Goal: Task Accomplishment & Management: Complete application form

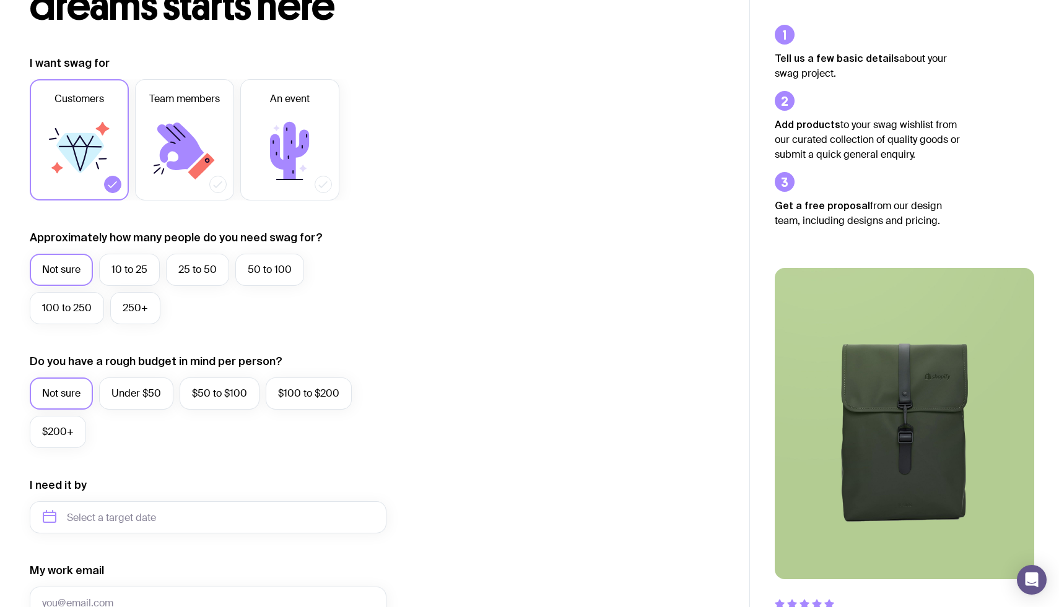
scroll to position [142, 0]
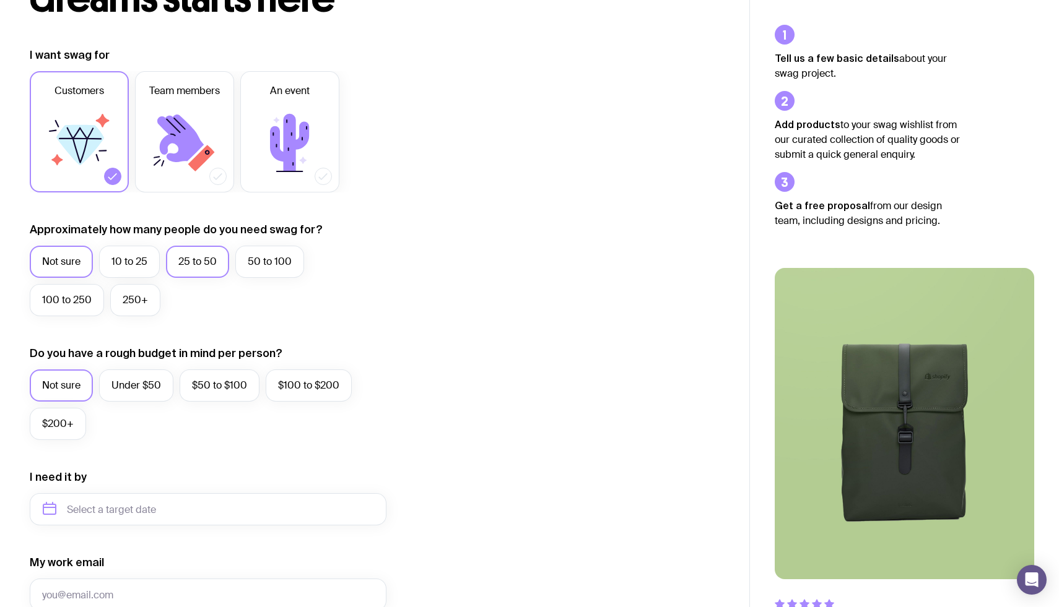
click at [192, 268] on label "25 to 50" at bounding box center [197, 262] width 63 height 32
click at [0, 0] on input "25 to 50" at bounding box center [0, 0] width 0 height 0
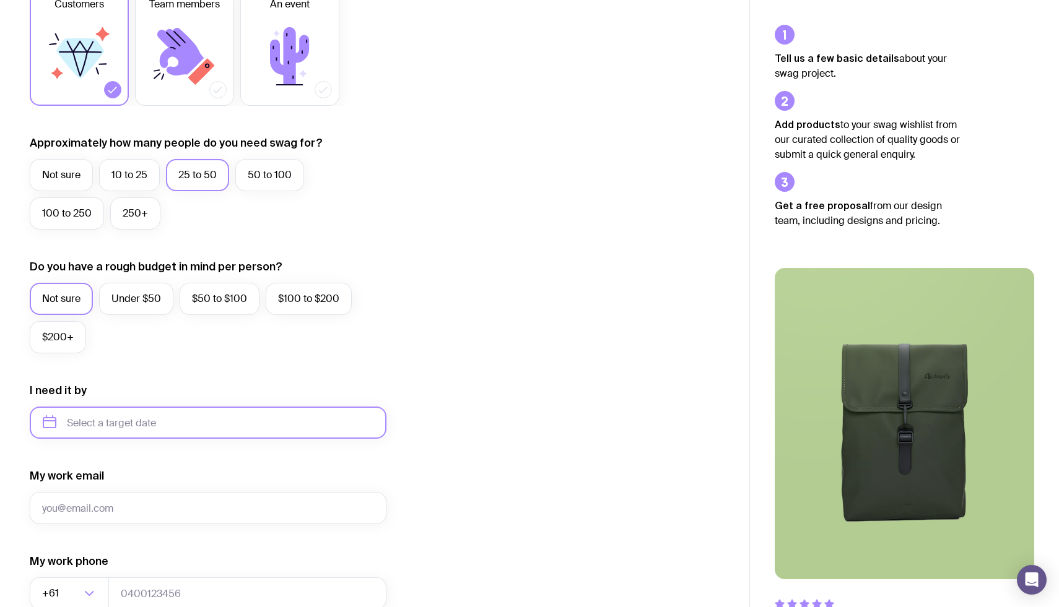
scroll to position [0, 0]
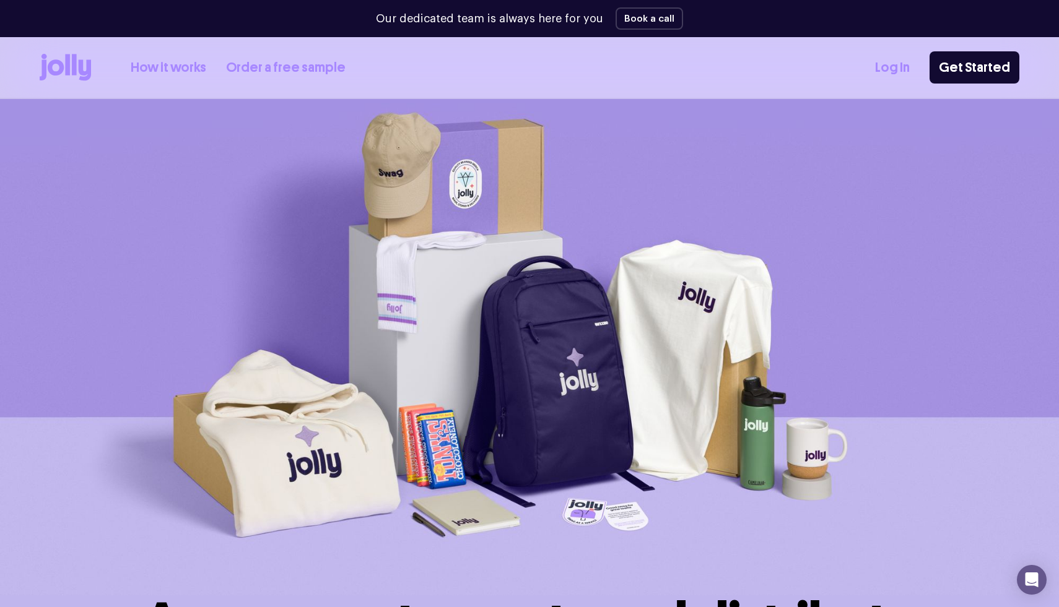
scroll to position [2, 0]
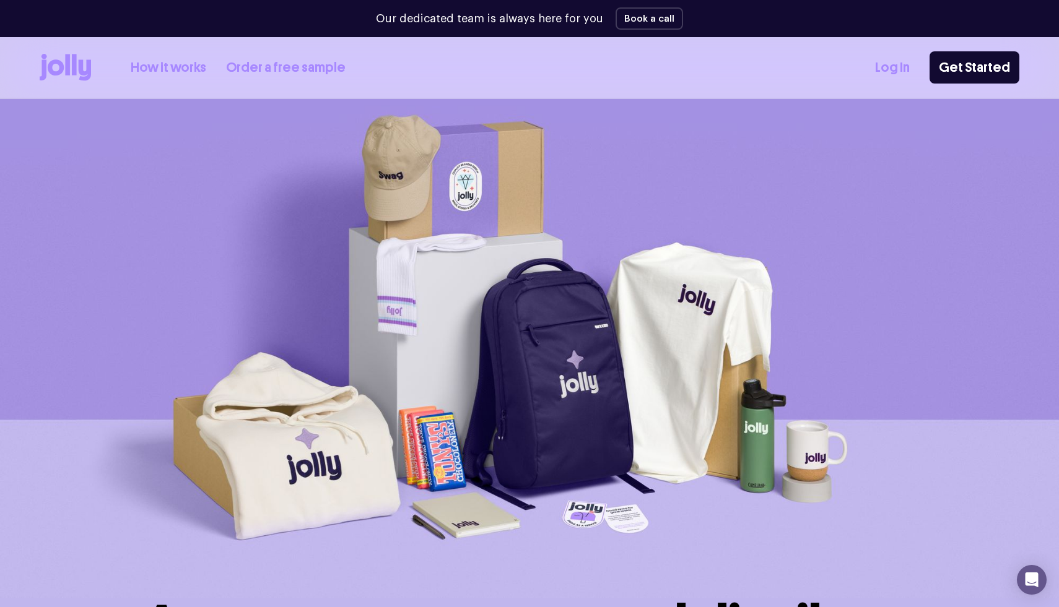
click at [157, 71] on link "How it works" at bounding box center [169, 68] width 76 height 20
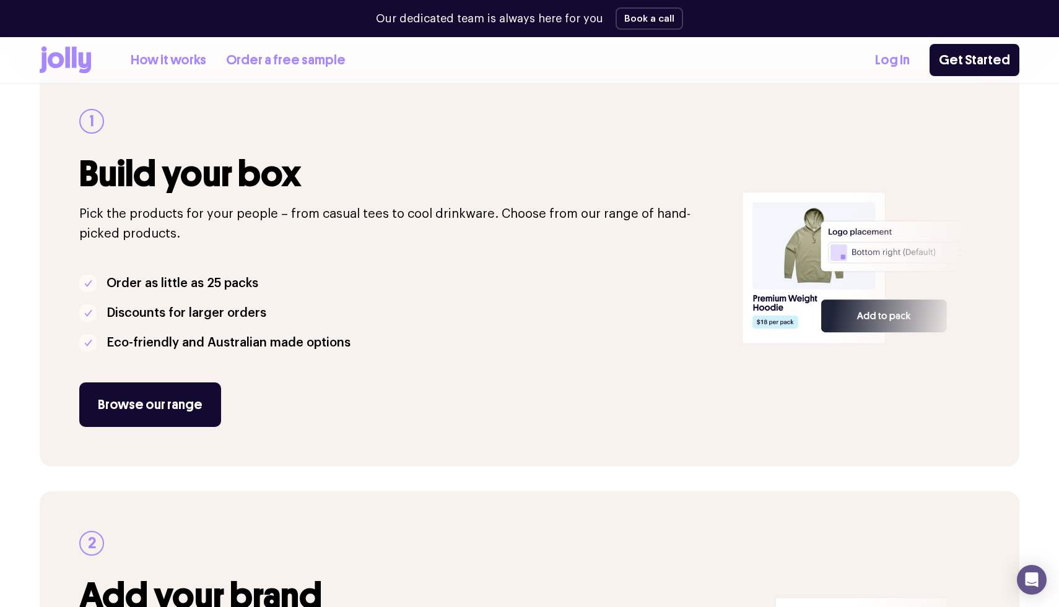
scroll to position [194, 0]
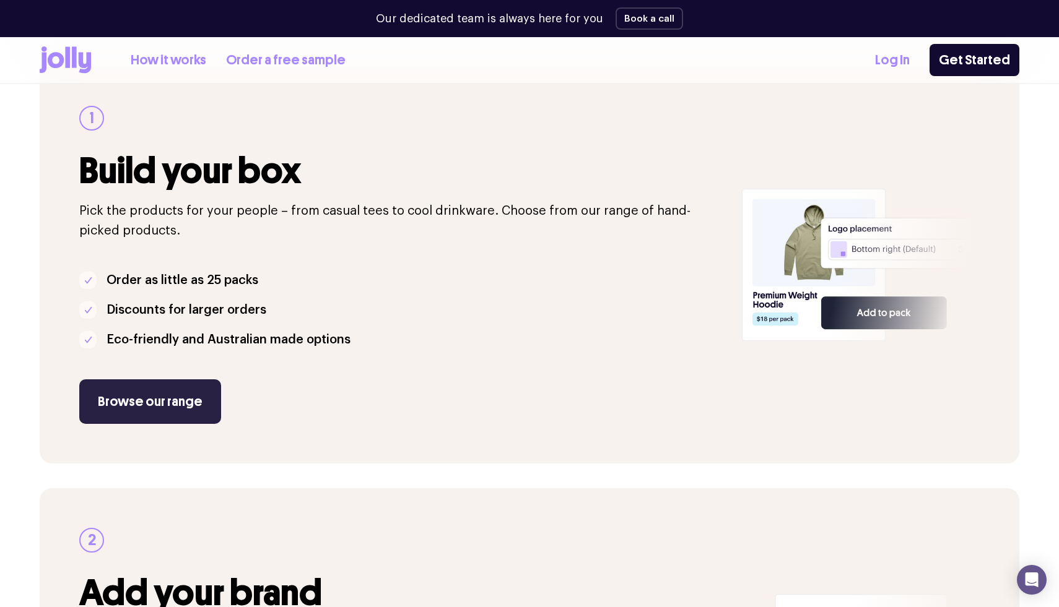
click at [143, 399] on link "Browse our range" at bounding box center [150, 401] width 142 height 45
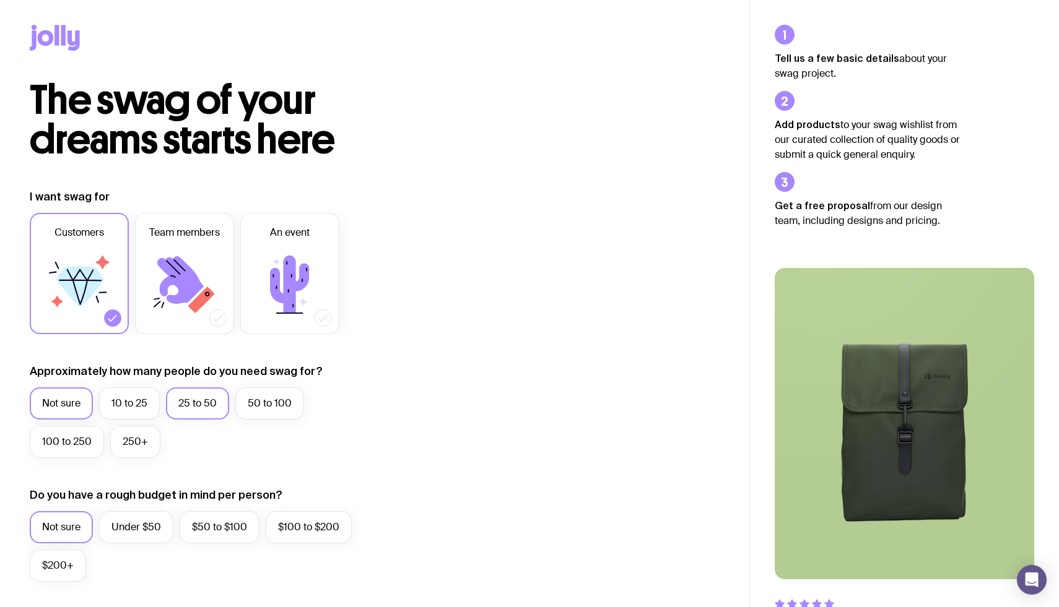
click at [186, 407] on label "25 to 50" at bounding box center [197, 404] width 63 height 32
click at [0, 0] on input "25 to 50" at bounding box center [0, 0] width 0 height 0
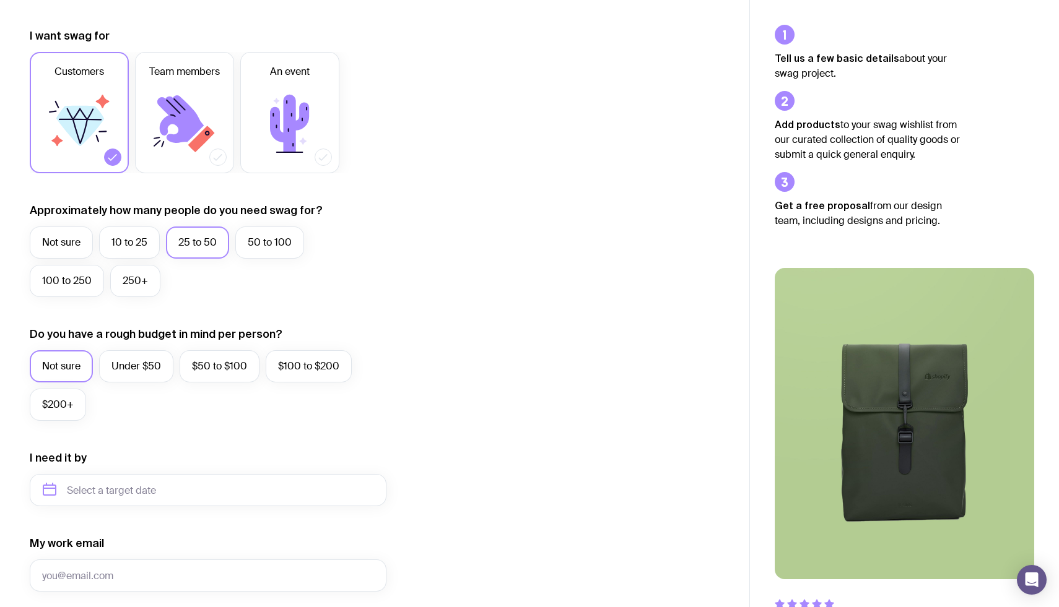
scroll to position [176, 0]
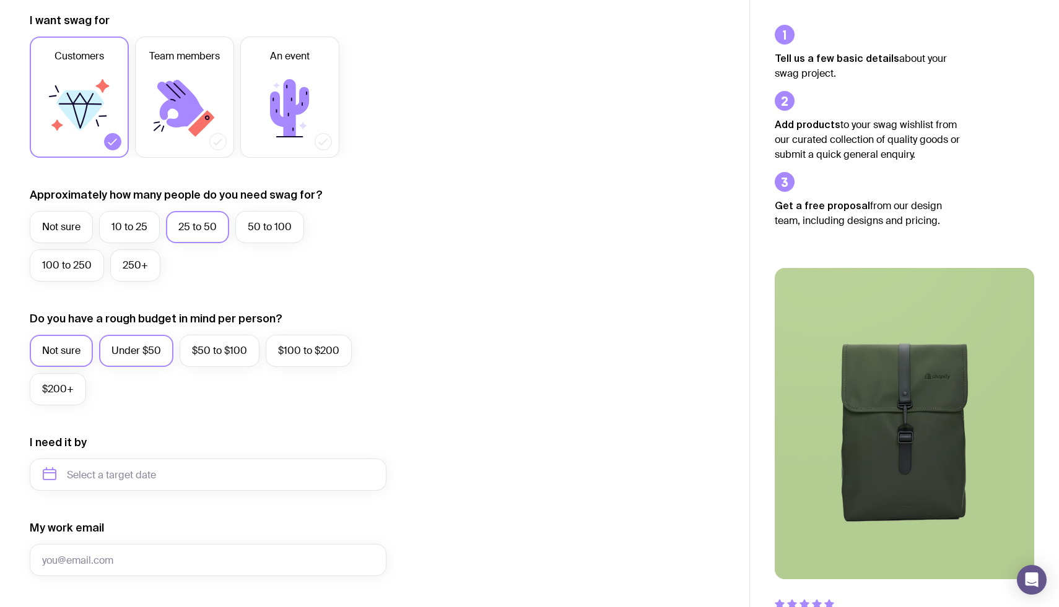
click at [154, 350] on label "Under $50" at bounding box center [136, 351] width 74 height 32
click at [0, 0] on input "Under $50" at bounding box center [0, 0] width 0 height 0
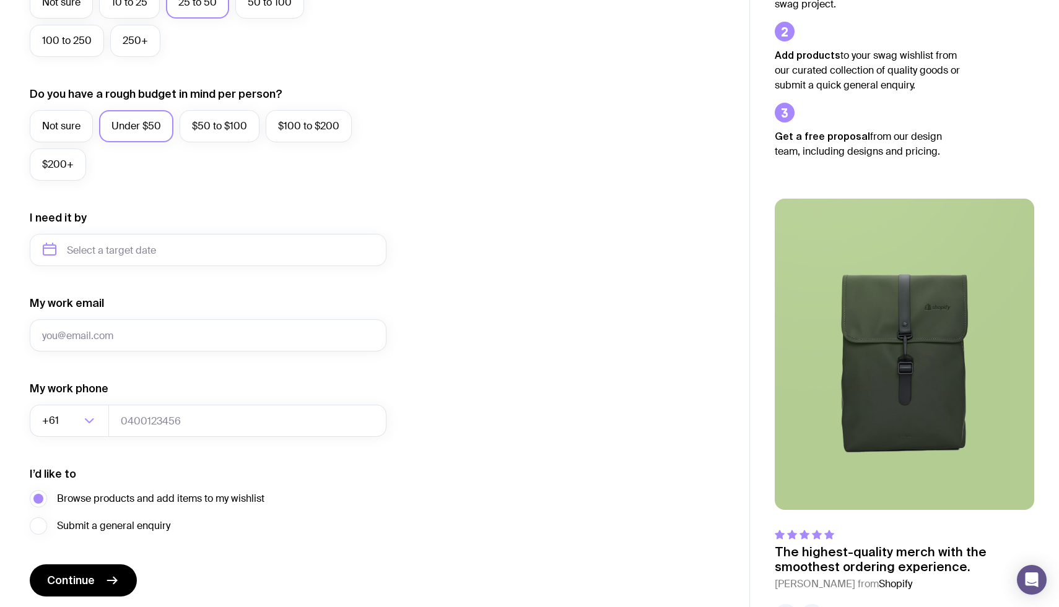
scroll to position [409, 0]
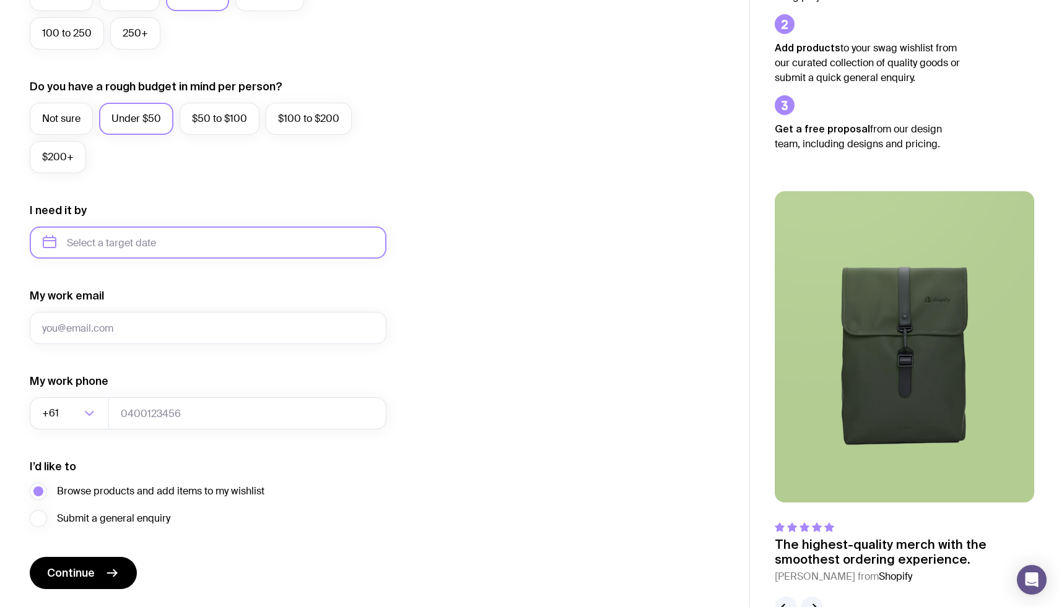
click at [227, 242] on input "text" at bounding box center [208, 243] width 357 height 32
click at [111, 391] on button "Nov" at bounding box center [108, 395] width 45 height 25
type input "[DATE]"
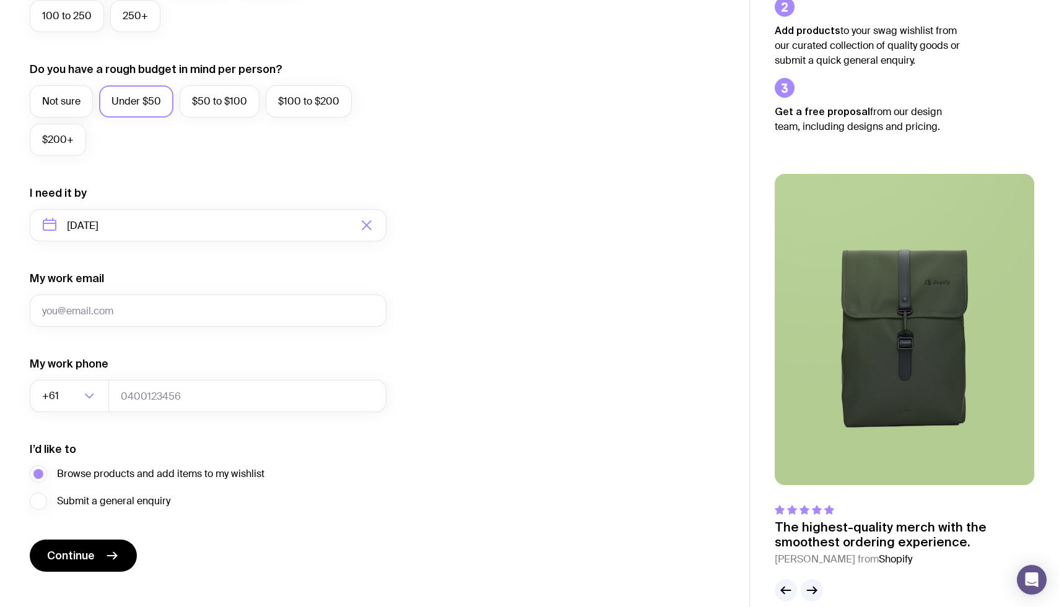
scroll to position [440, 0]
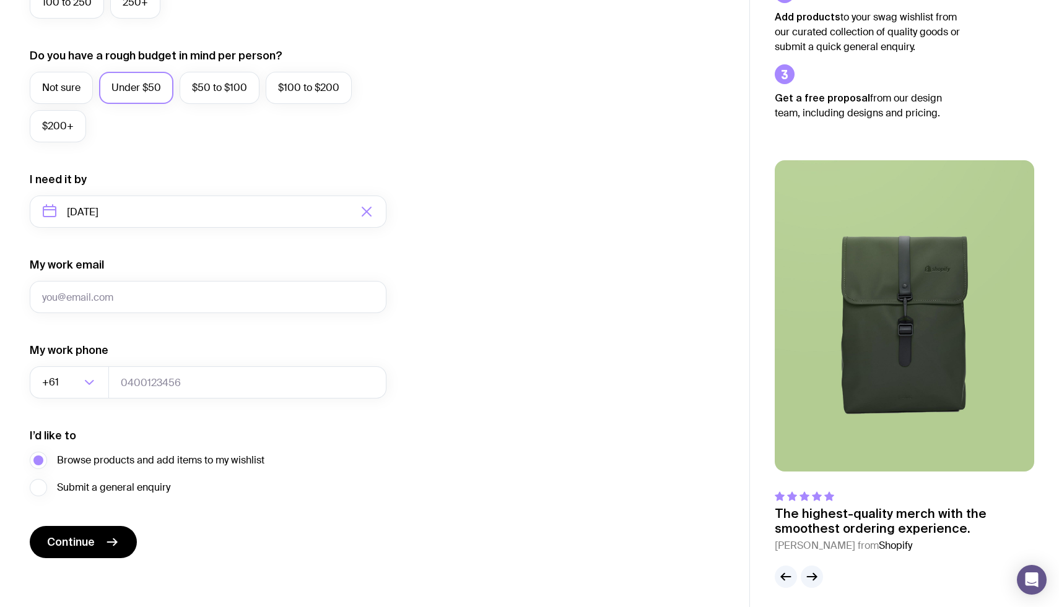
click at [216, 314] on form "I want swag for Customers Team members An event Approximately how many people d…" at bounding box center [208, 154] width 357 height 808
click at [213, 302] on input "My work email" at bounding box center [208, 297] width 357 height 32
type input "[PERSON_NAME][EMAIL_ADDRESS][PERSON_NAME][DOMAIN_NAME]"
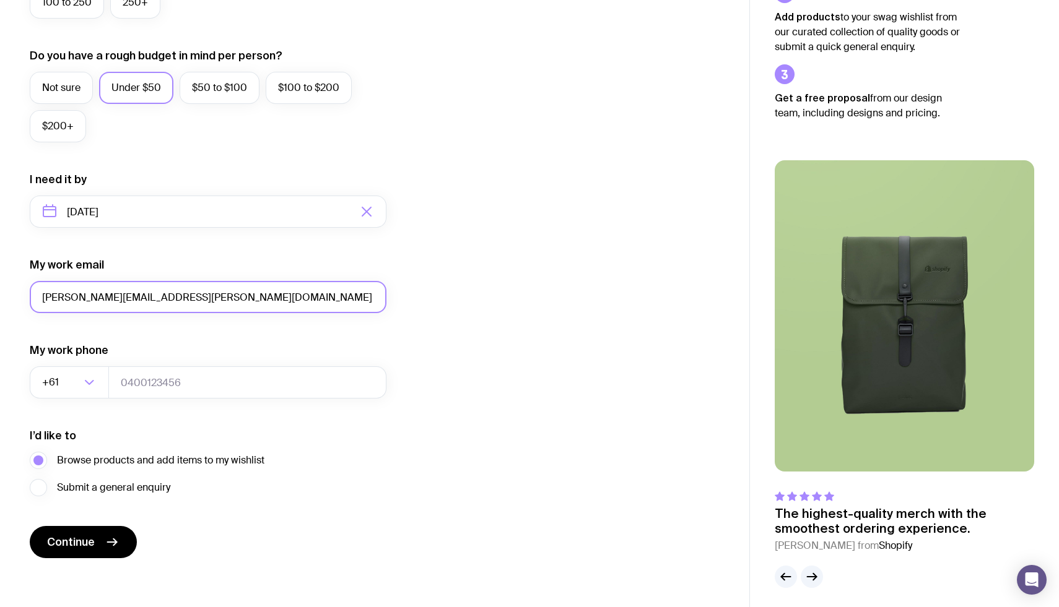
scroll to position [445, 0]
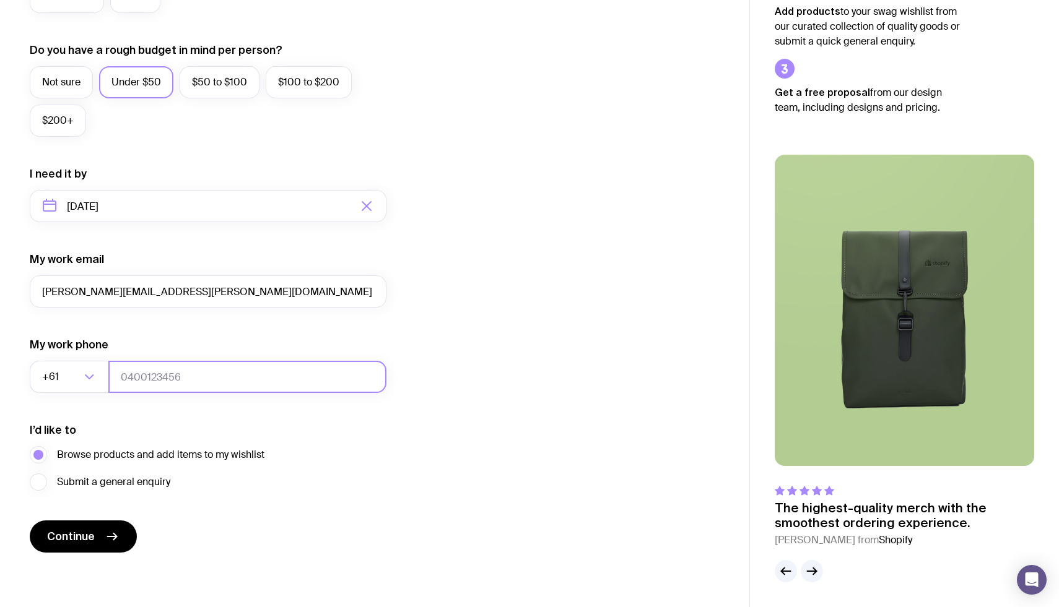
click at [262, 368] on input "tel" at bounding box center [247, 377] width 278 height 32
type input "481243667"
click at [67, 537] on span "Continue" at bounding box center [71, 536] width 48 height 15
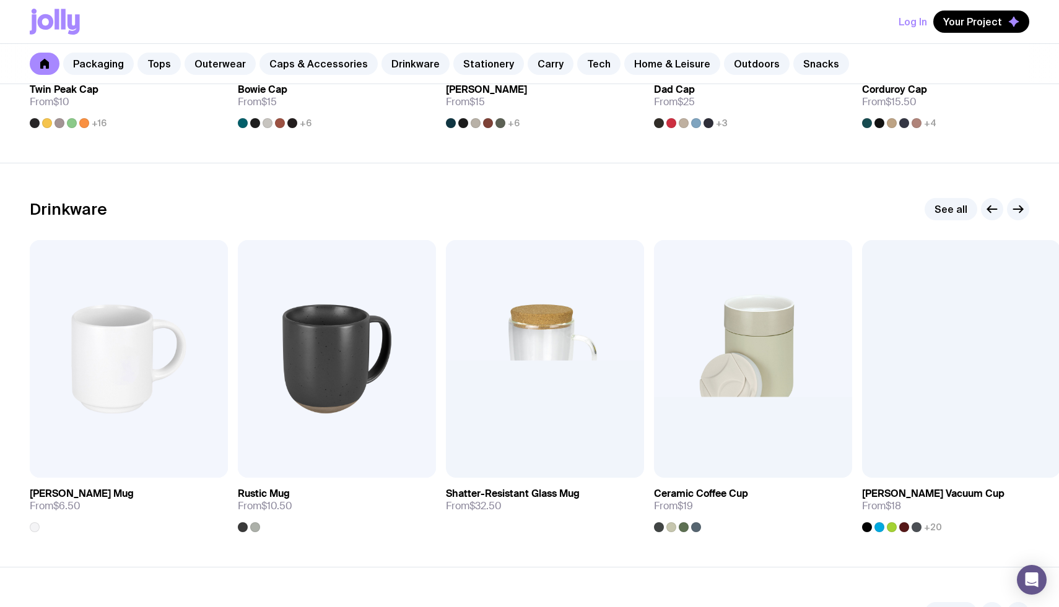
scroll to position [1712, 0]
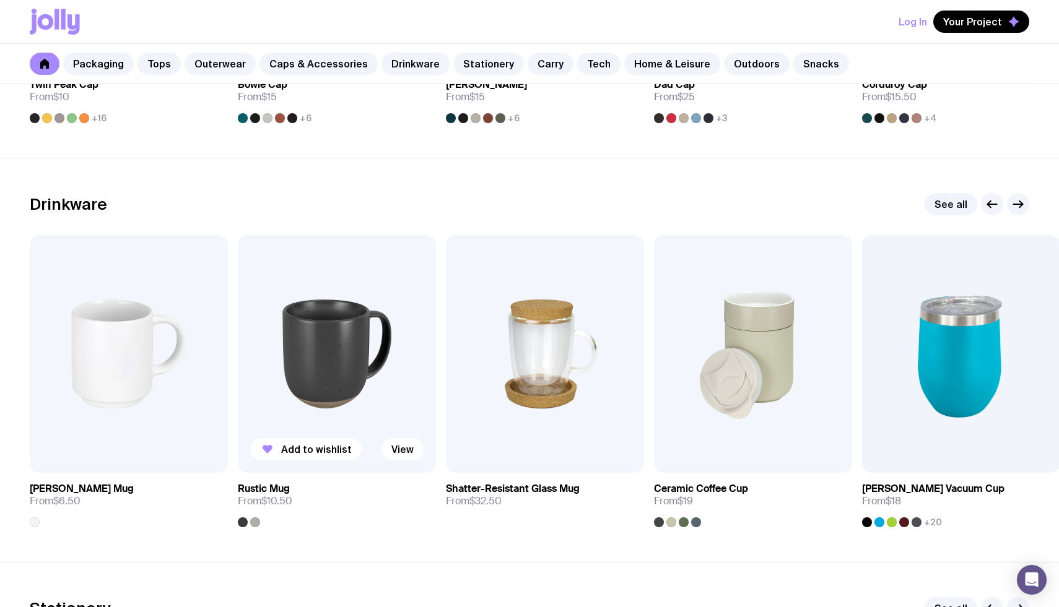
click at [352, 365] on img at bounding box center [337, 354] width 198 height 238
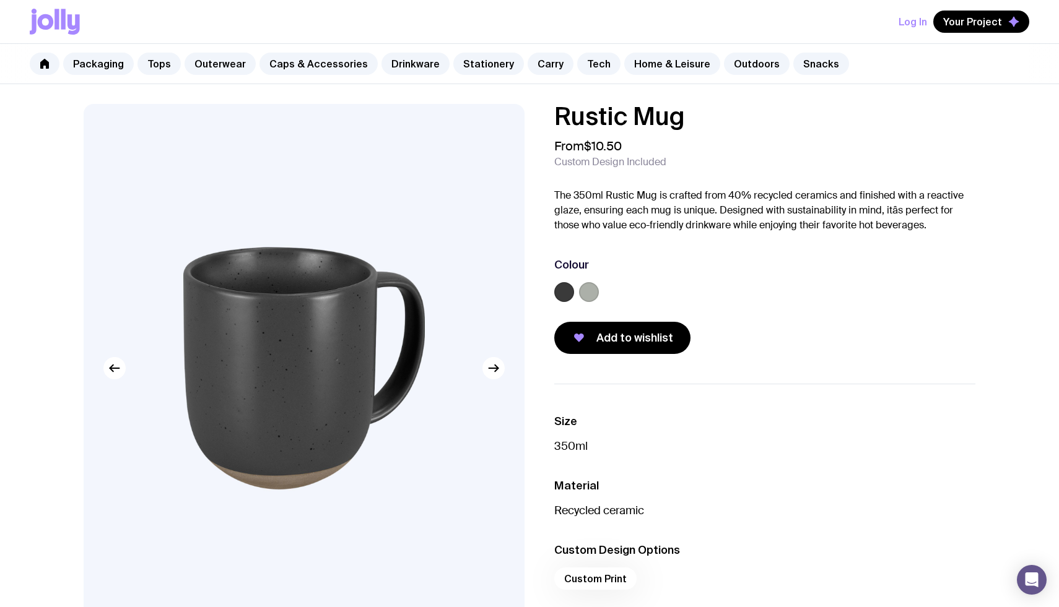
click at [590, 289] on label at bounding box center [589, 292] width 20 height 20
click at [0, 0] on input "radio" at bounding box center [0, 0] width 0 height 0
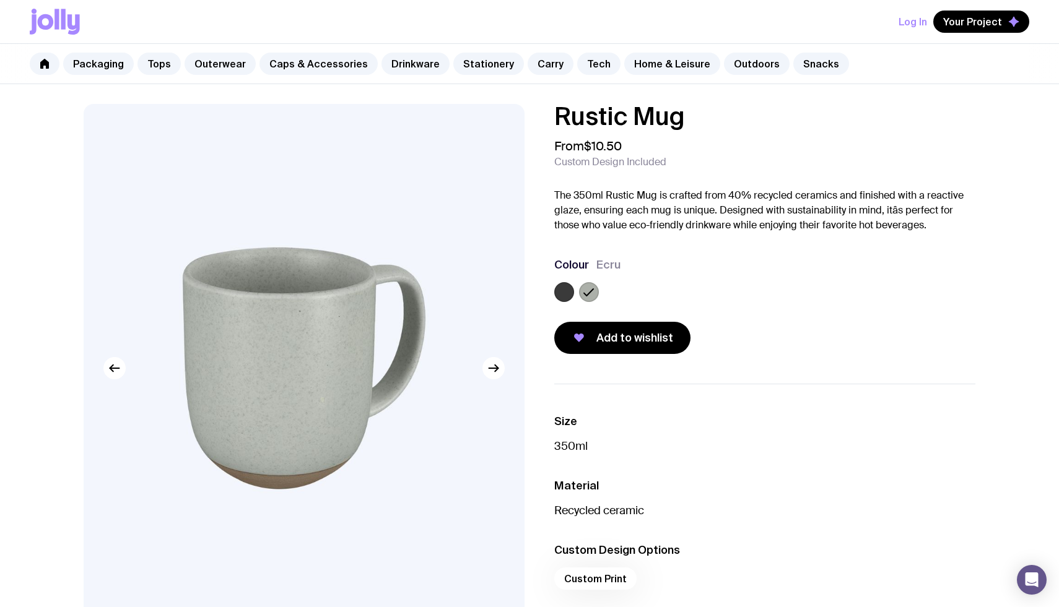
click at [562, 290] on label at bounding box center [564, 292] width 20 height 20
click at [0, 0] on input "radio" at bounding box center [0, 0] width 0 height 0
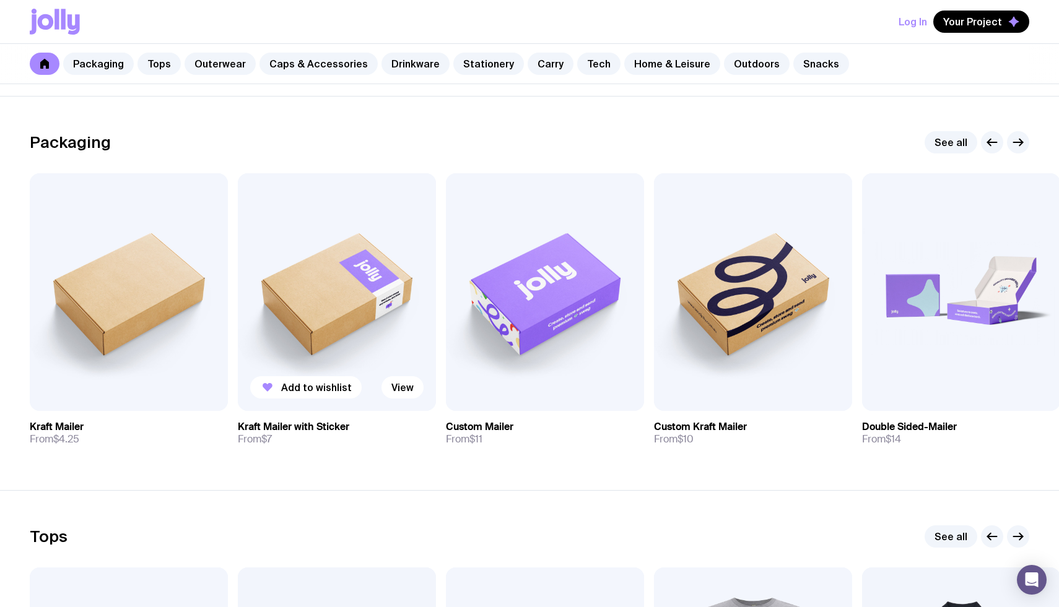
scroll to position [167, 0]
click at [533, 391] on span "Add to wishlist" at bounding box center [524, 387] width 71 height 12
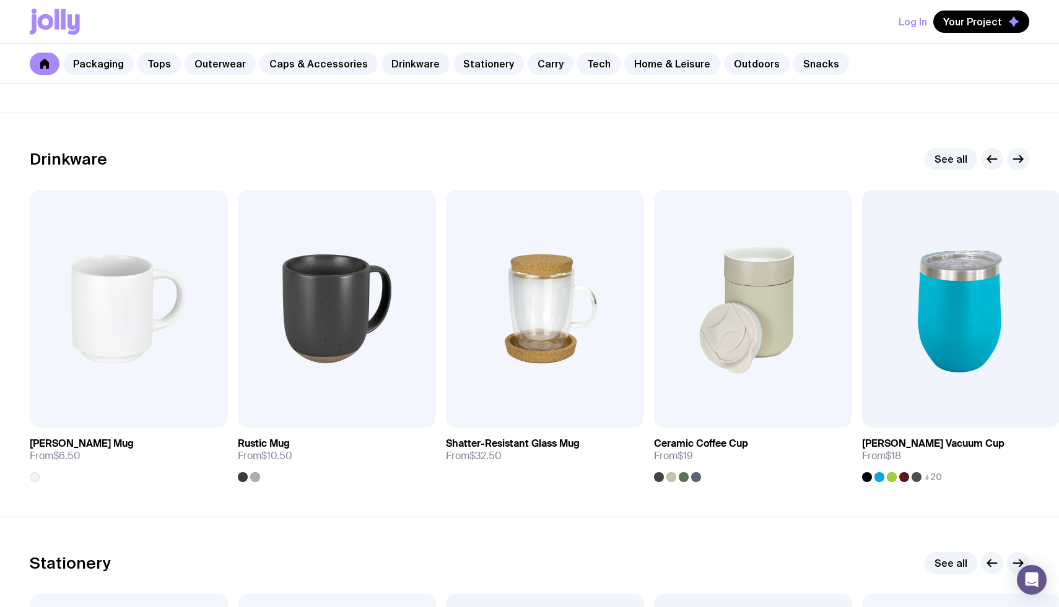
scroll to position [1839, 0]
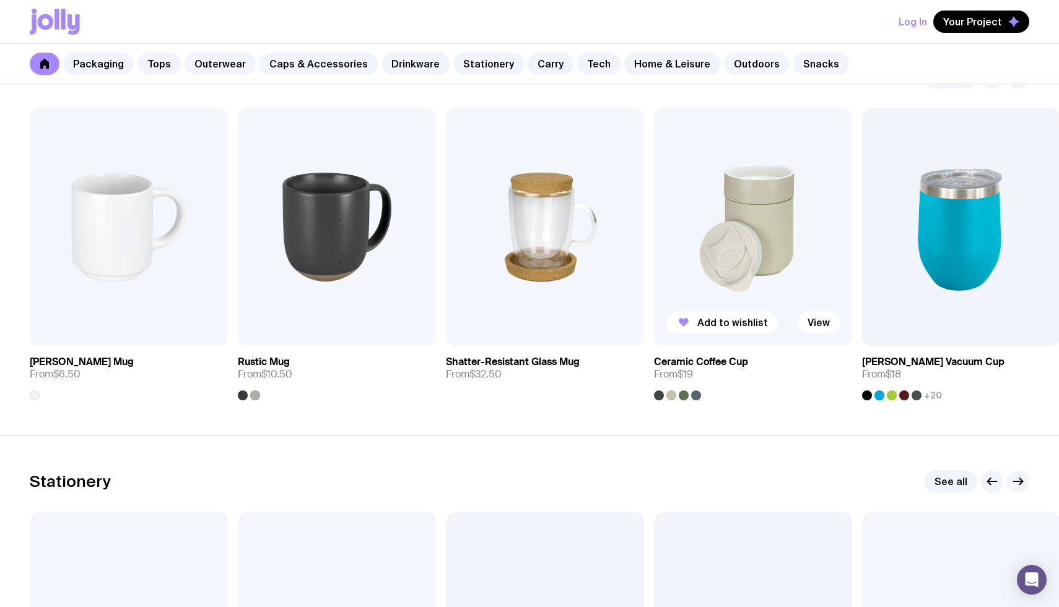
click at [686, 397] on div at bounding box center [683, 396] width 10 height 10
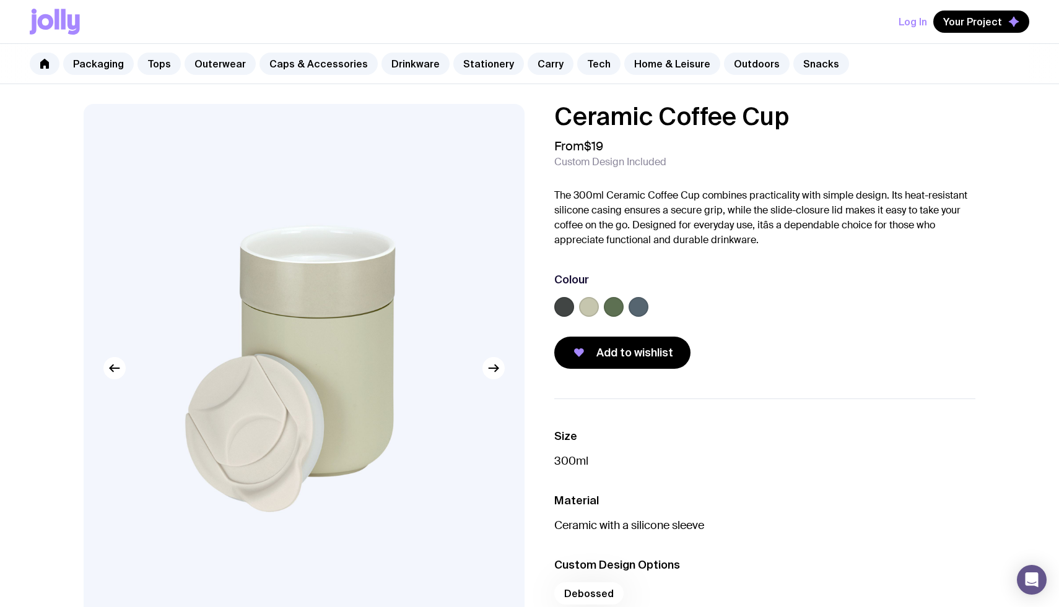
click at [615, 305] on label at bounding box center [614, 307] width 20 height 20
click at [0, 0] on input "radio" at bounding box center [0, 0] width 0 height 0
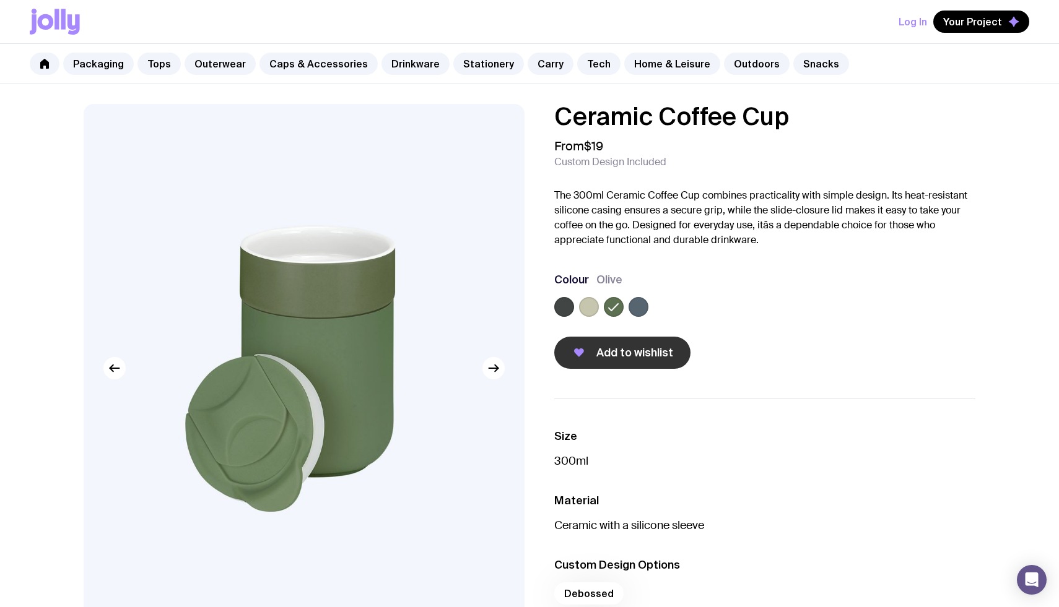
click at [614, 360] on button "Add to wishlist" at bounding box center [622, 353] width 136 height 32
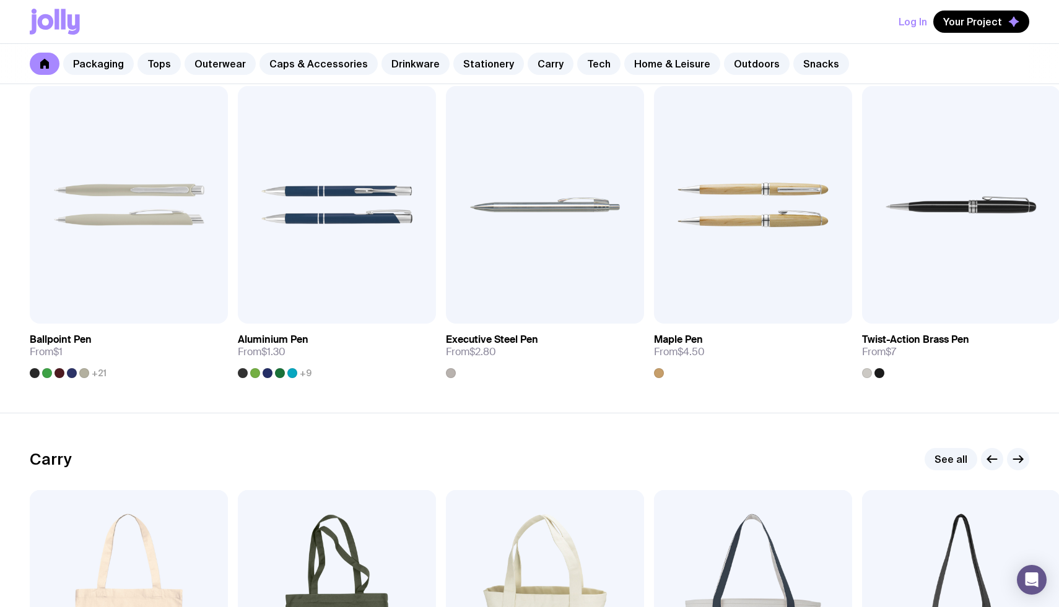
scroll to position [2268, 0]
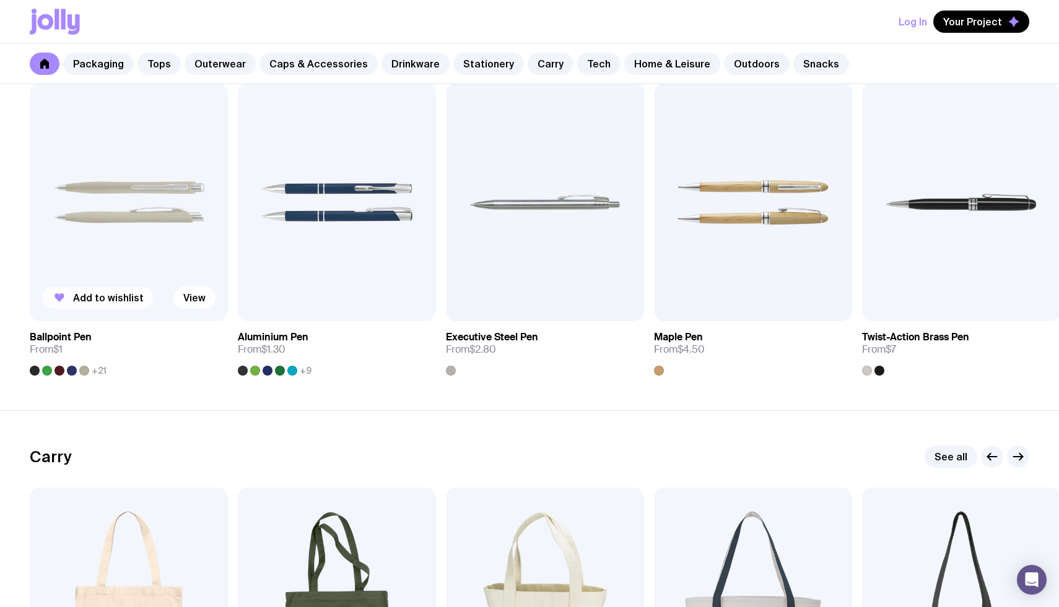
click at [90, 305] on button "Add to wishlist" at bounding box center [97, 298] width 111 height 22
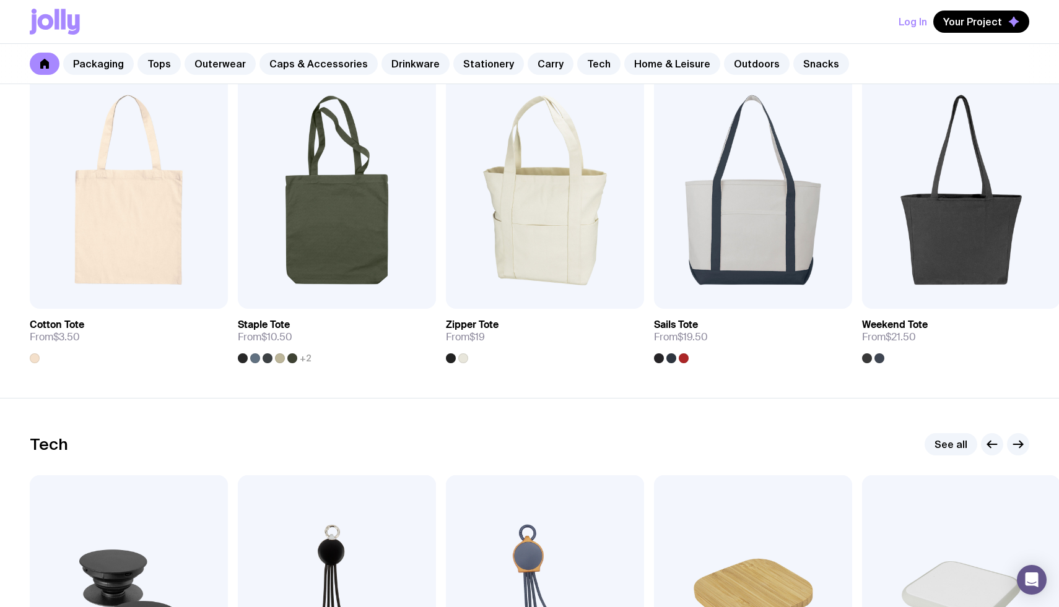
scroll to position [2687, 0]
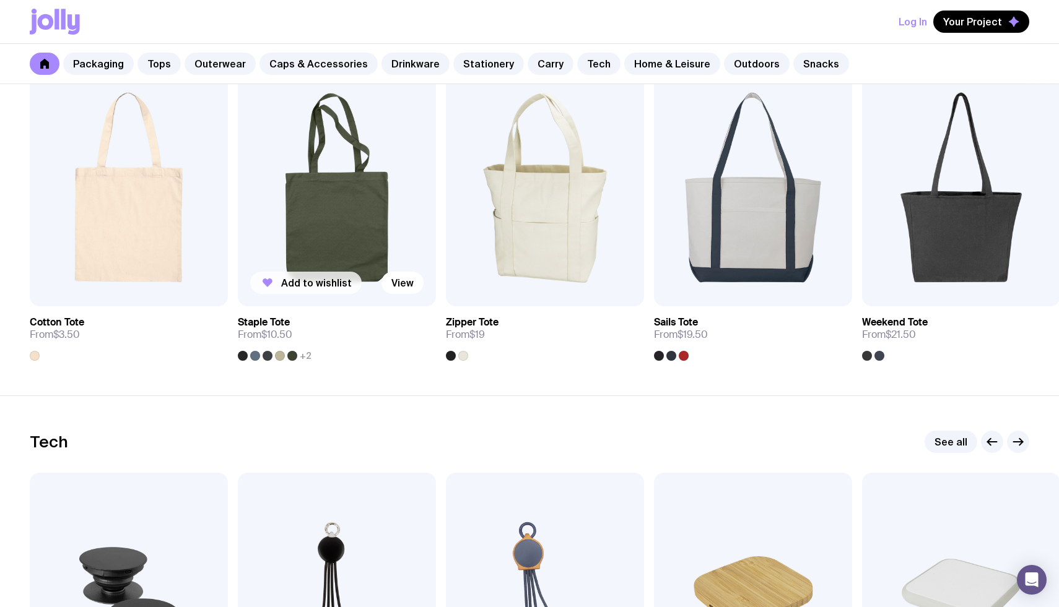
click at [305, 292] on button "Add to wishlist" at bounding box center [305, 283] width 111 height 22
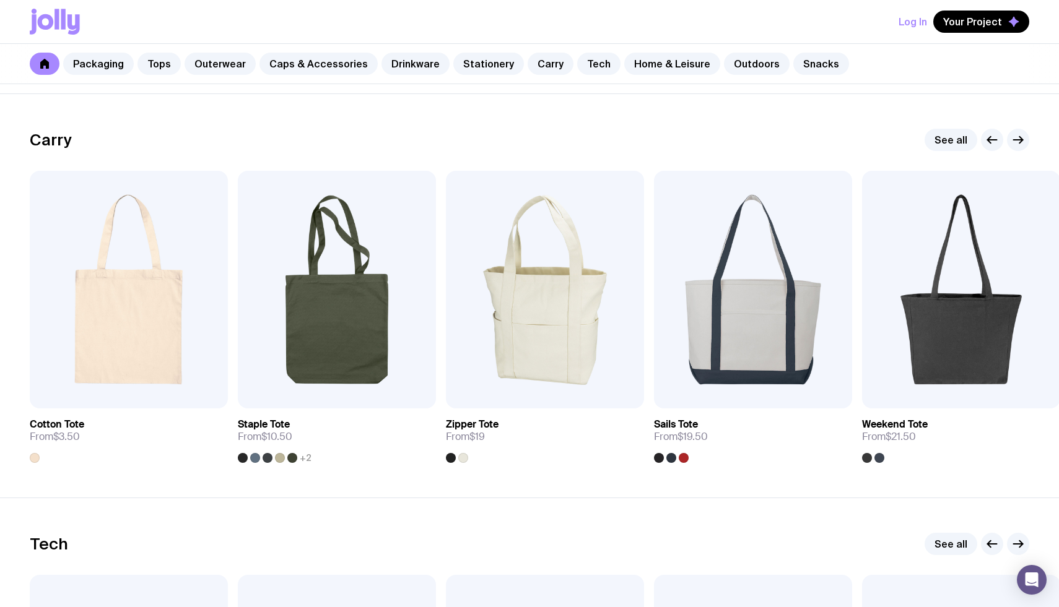
scroll to position [2495, 0]
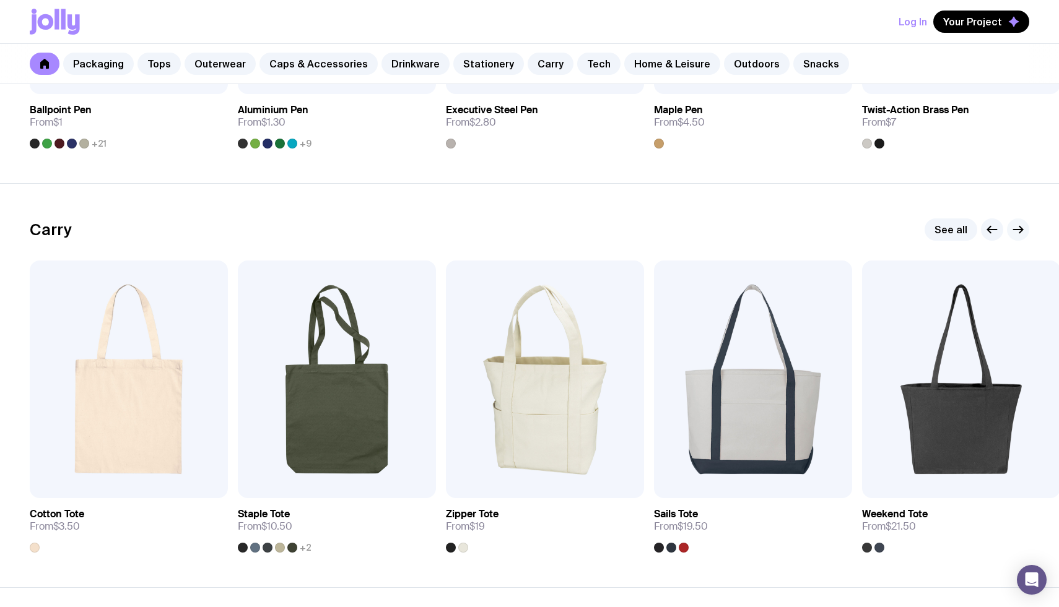
click at [1020, 228] on icon "button" at bounding box center [1020, 230] width 3 height 7
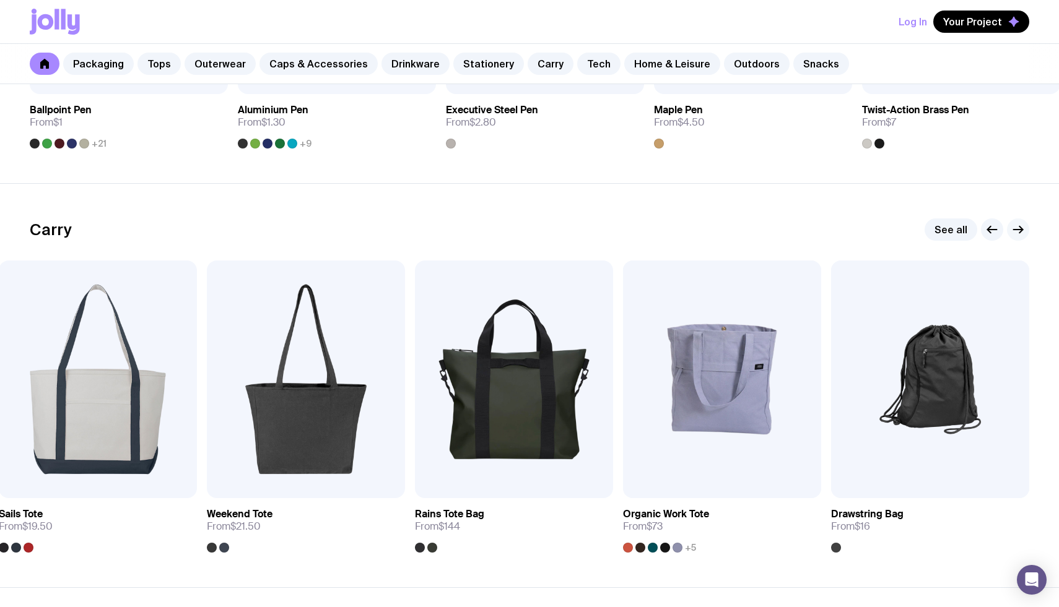
click at [1020, 228] on icon "button" at bounding box center [1020, 230] width 3 height 7
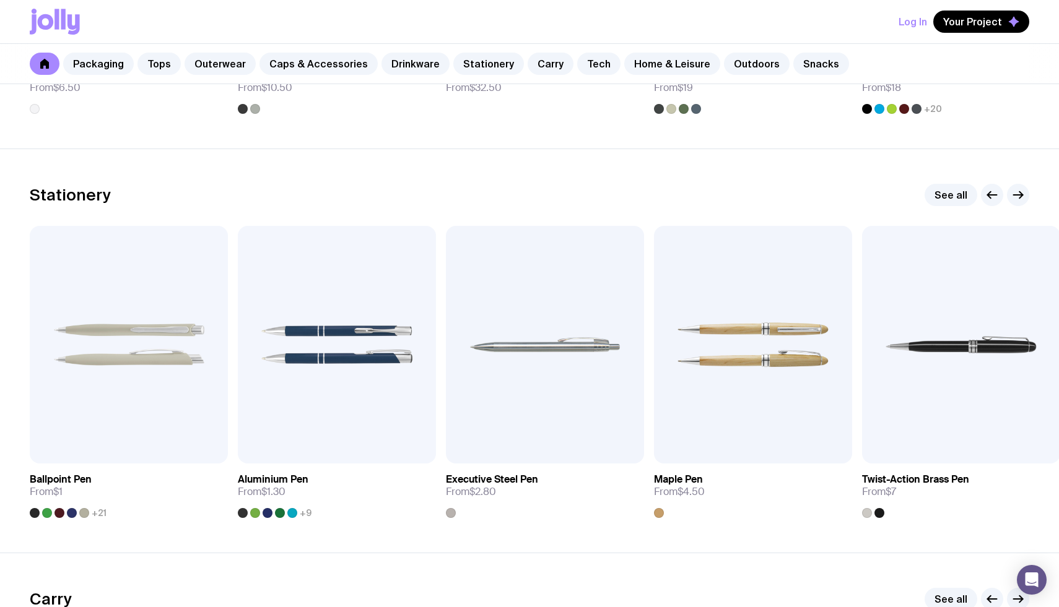
scroll to position [2124, 0]
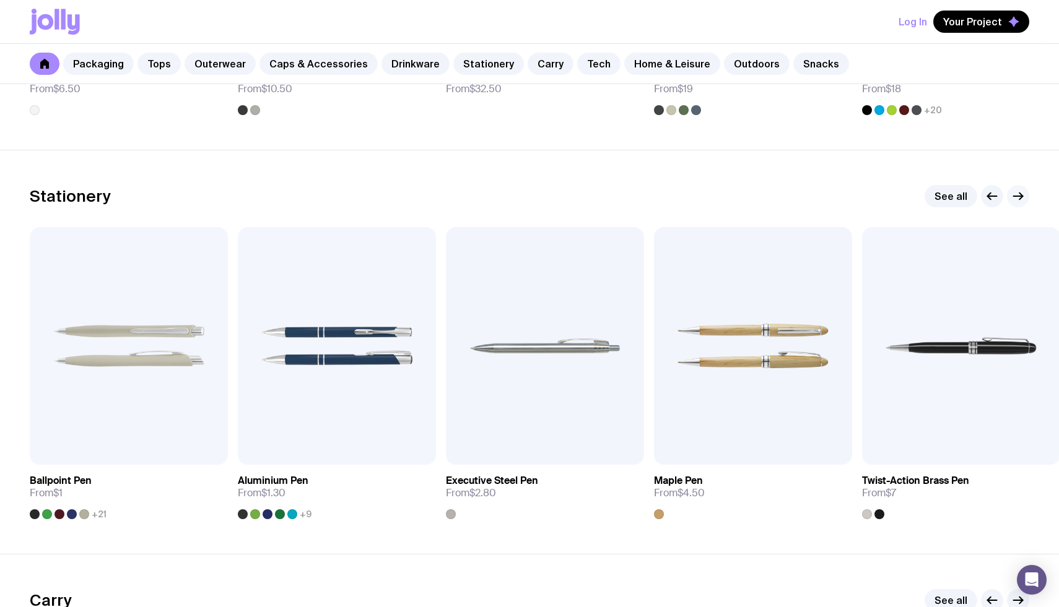
click at [1017, 195] on icon "button" at bounding box center [1017, 196] width 15 height 15
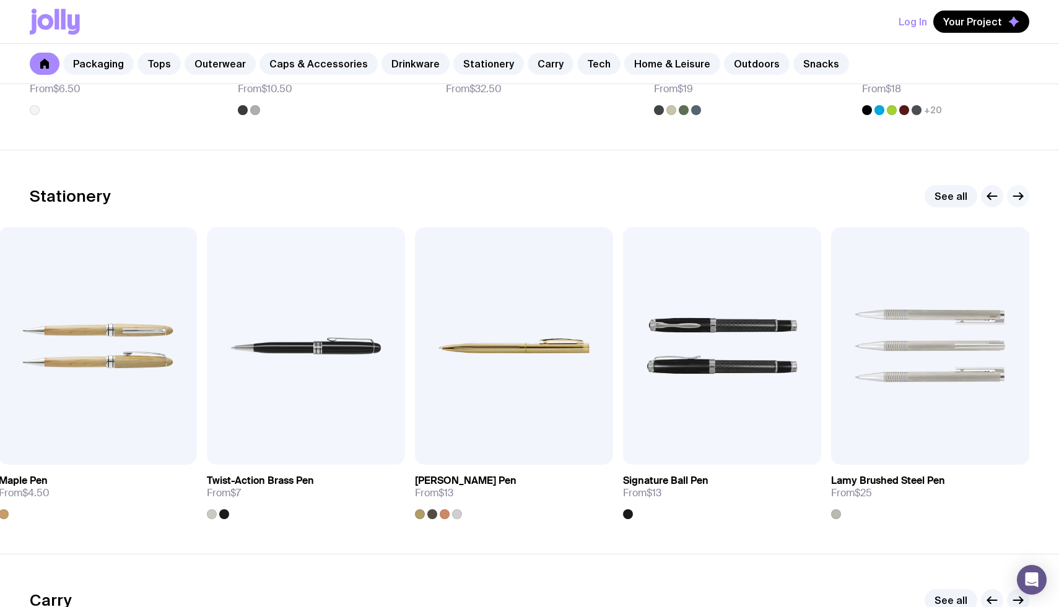
click at [1017, 195] on icon "button" at bounding box center [1017, 196] width 15 height 15
click at [991, 197] on icon "button" at bounding box center [991, 196] width 15 height 15
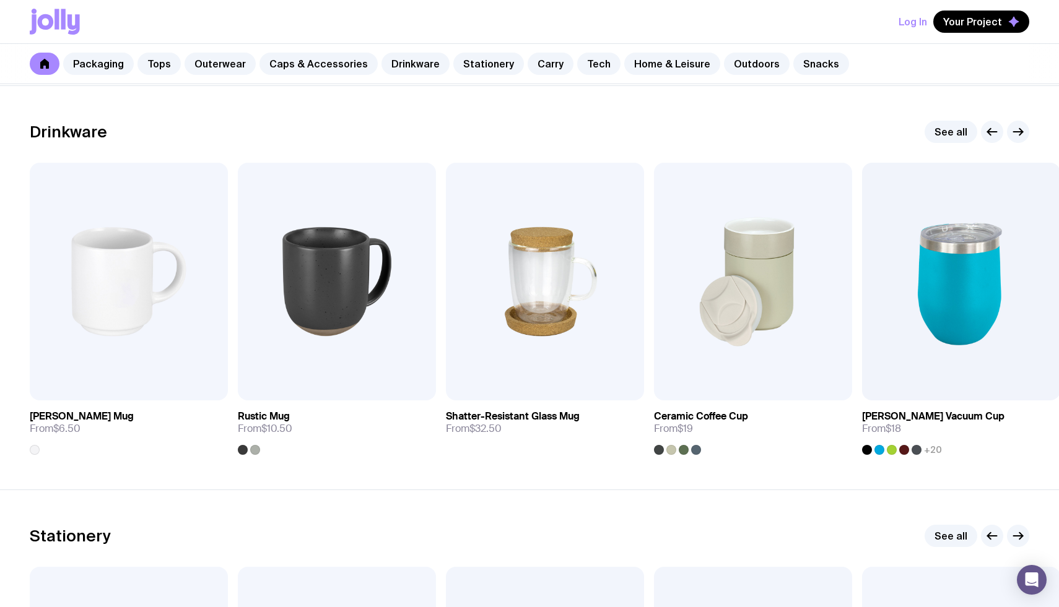
scroll to position [1773, 0]
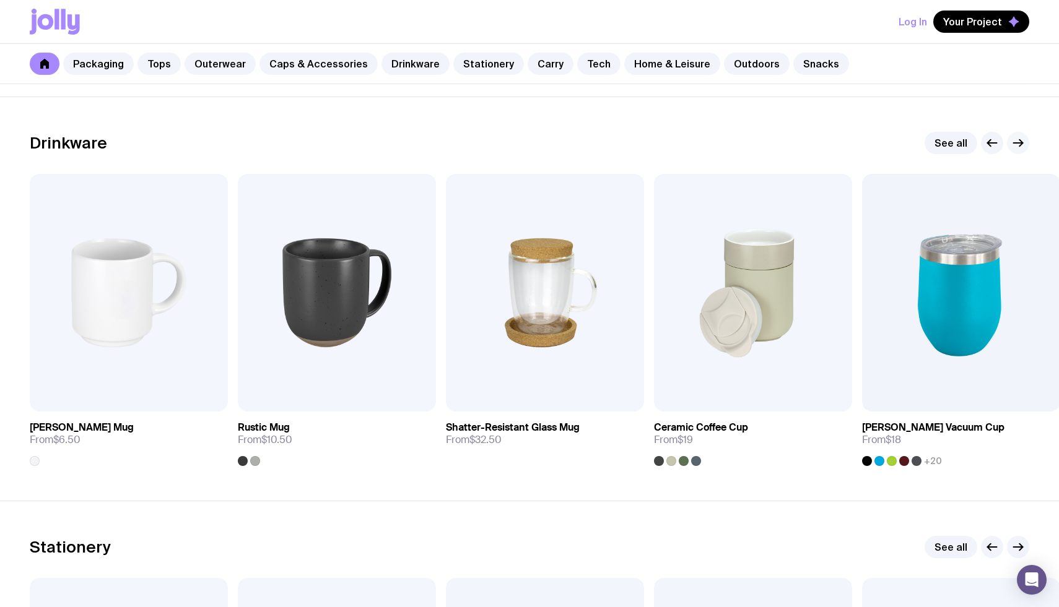
click at [1020, 144] on icon "button" at bounding box center [1020, 143] width 3 height 7
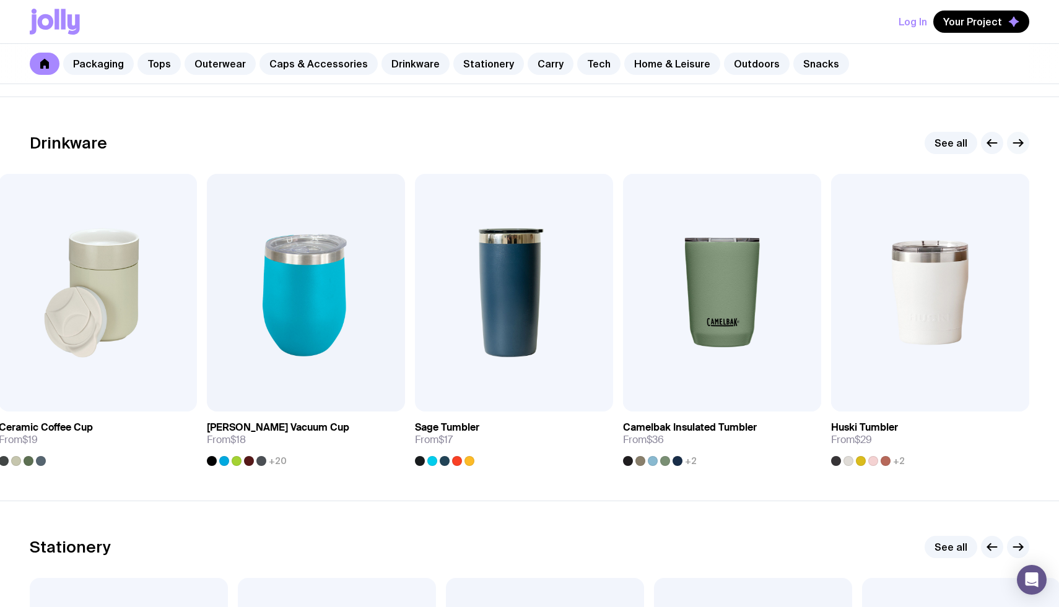
click at [1020, 144] on icon "button" at bounding box center [1020, 143] width 3 height 7
click at [984, 146] on icon "button" at bounding box center [991, 143] width 15 height 15
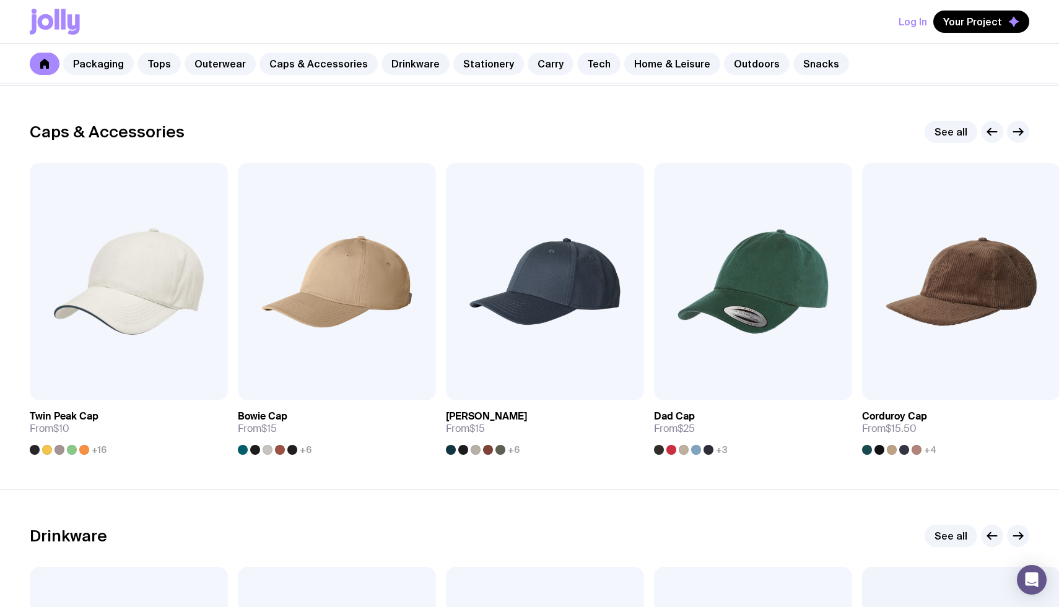
scroll to position [1374, 0]
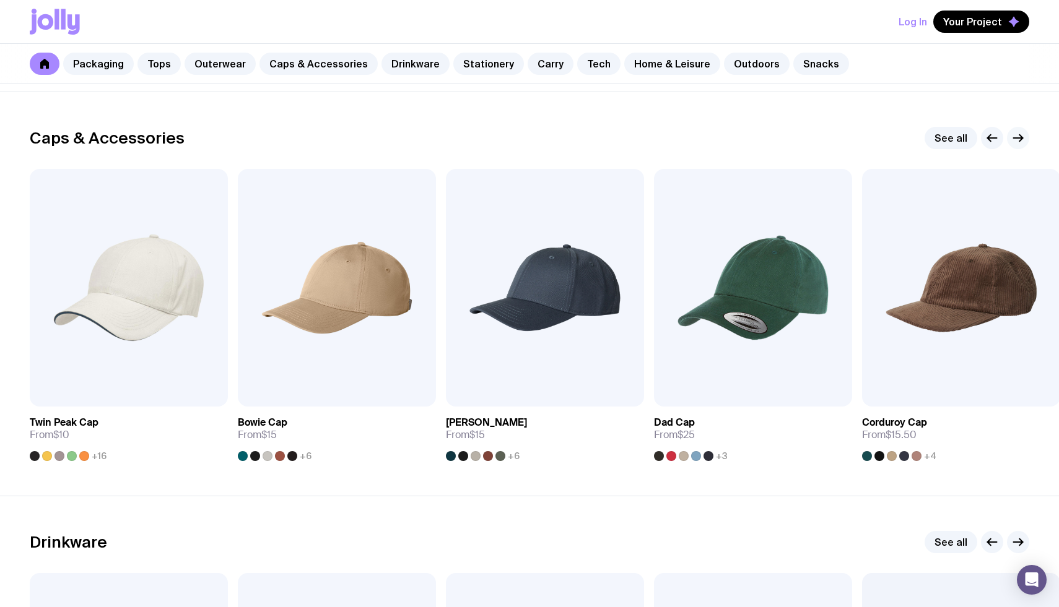
click at [1015, 139] on icon "button" at bounding box center [1017, 138] width 15 height 15
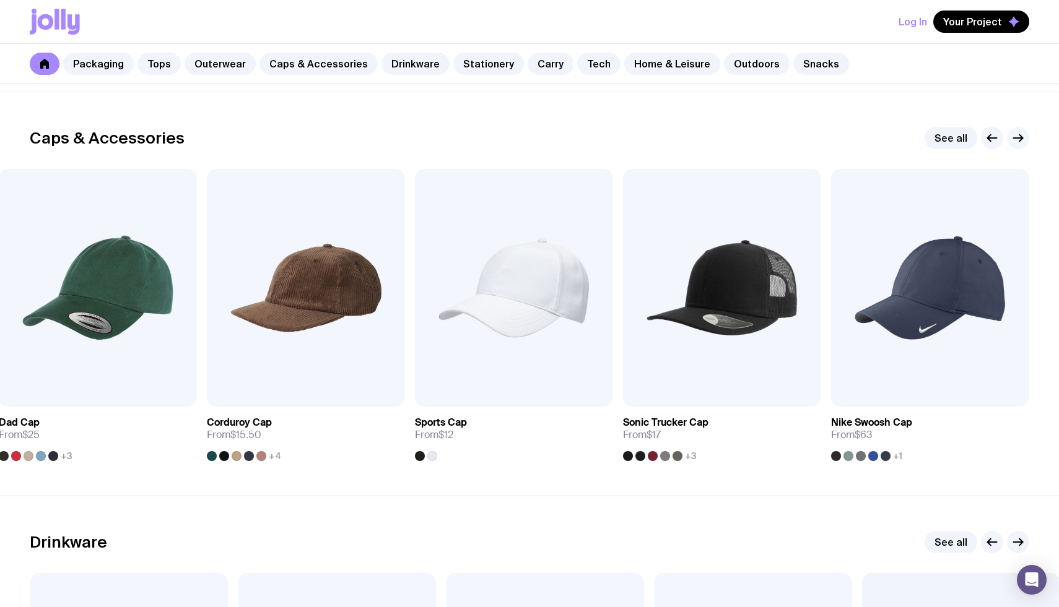
click at [1015, 139] on icon "button" at bounding box center [1017, 138] width 15 height 15
click at [993, 139] on icon "button" at bounding box center [991, 138] width 15 height 15
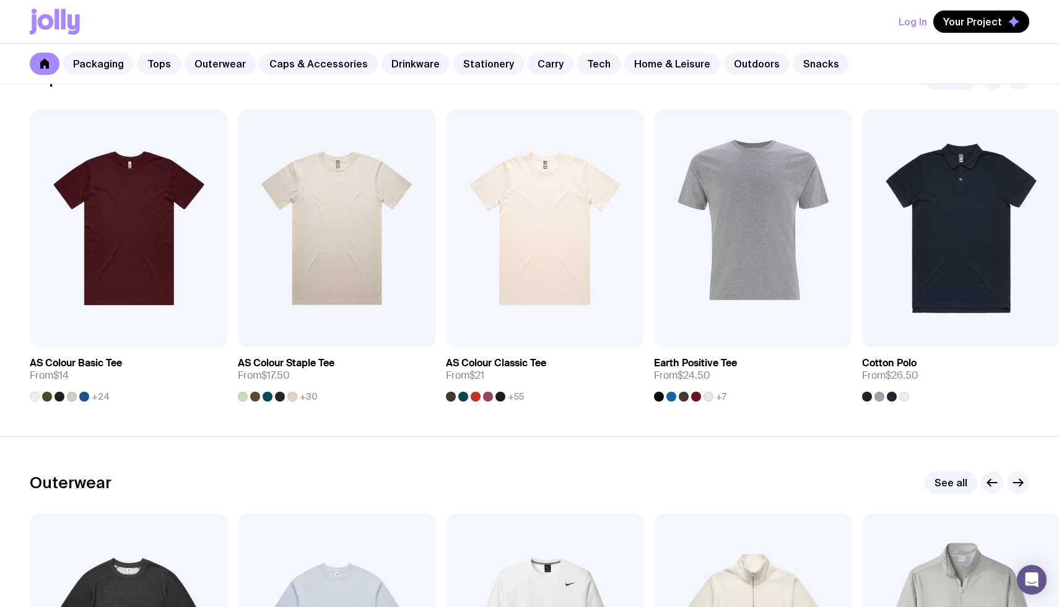
scroll to position [607, 0]
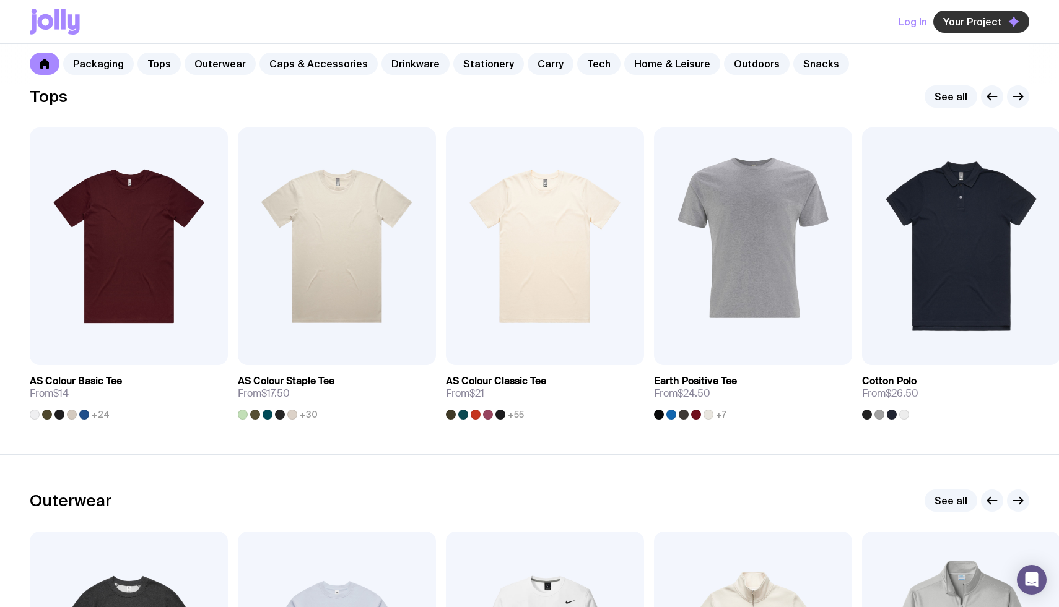
click at [964, 19] on span "Your Project" at bounding box center [972, 21] width 59 height 12
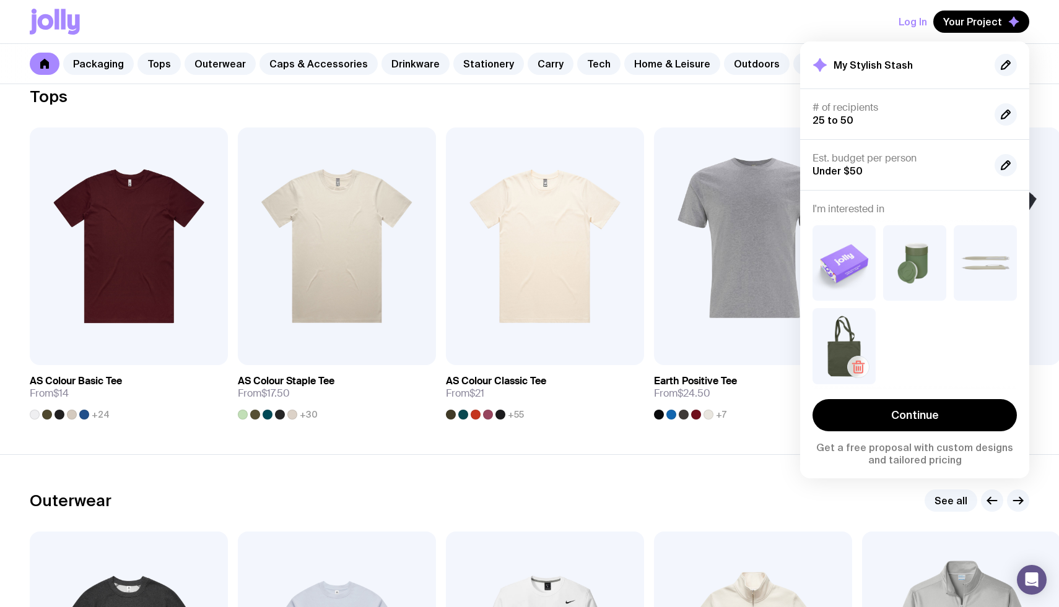
click at [855, 371] on icon "button" at bounding box center [858, 367] width 15 height 15
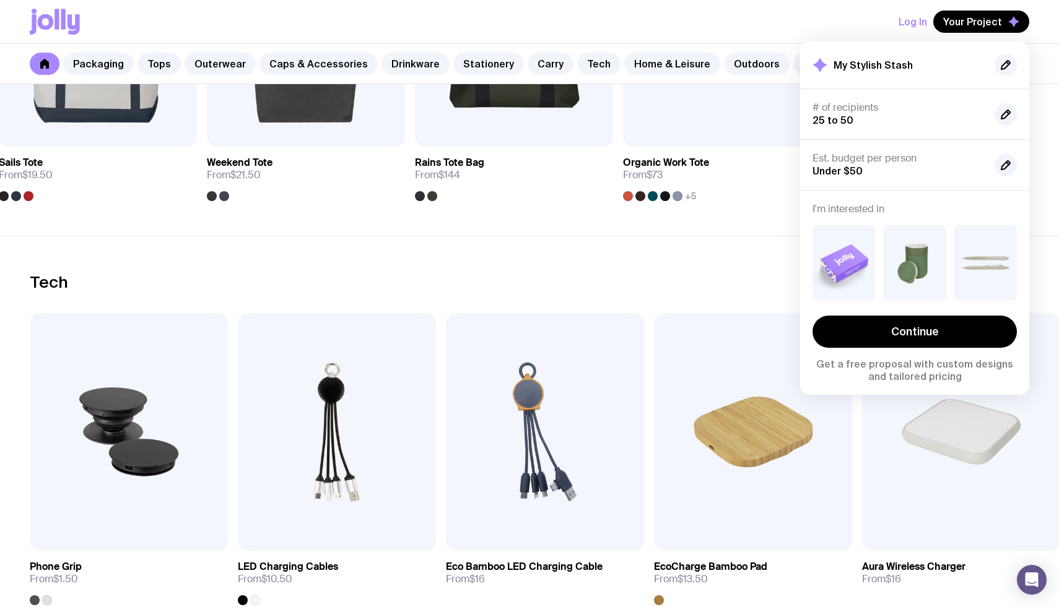
scroll to position [2837, 0]
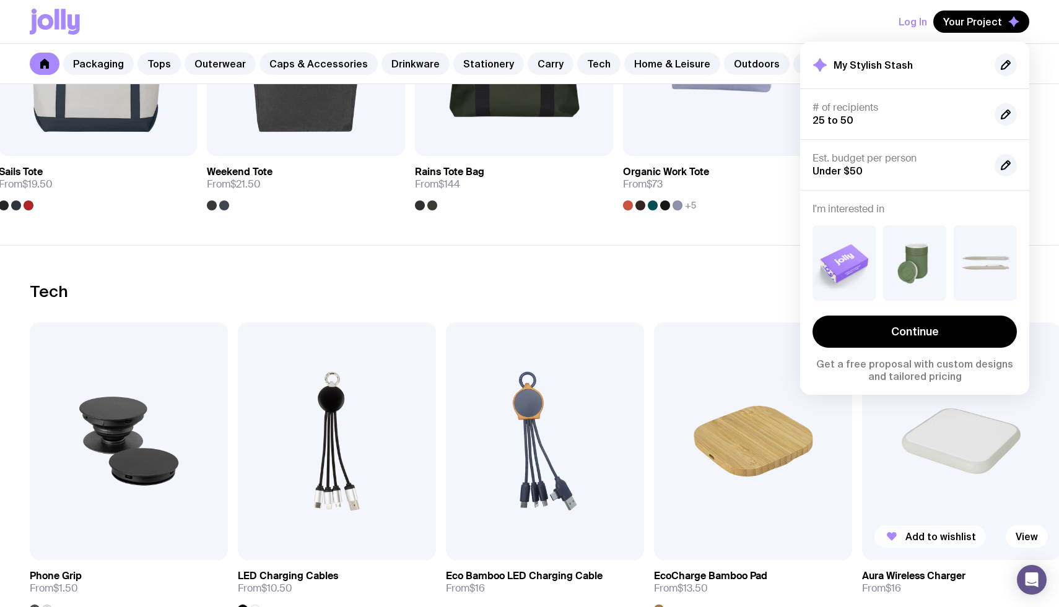
click at [954, 540] on span "Add to wishlist" at bounding box center [940, 537] width 71 height 12
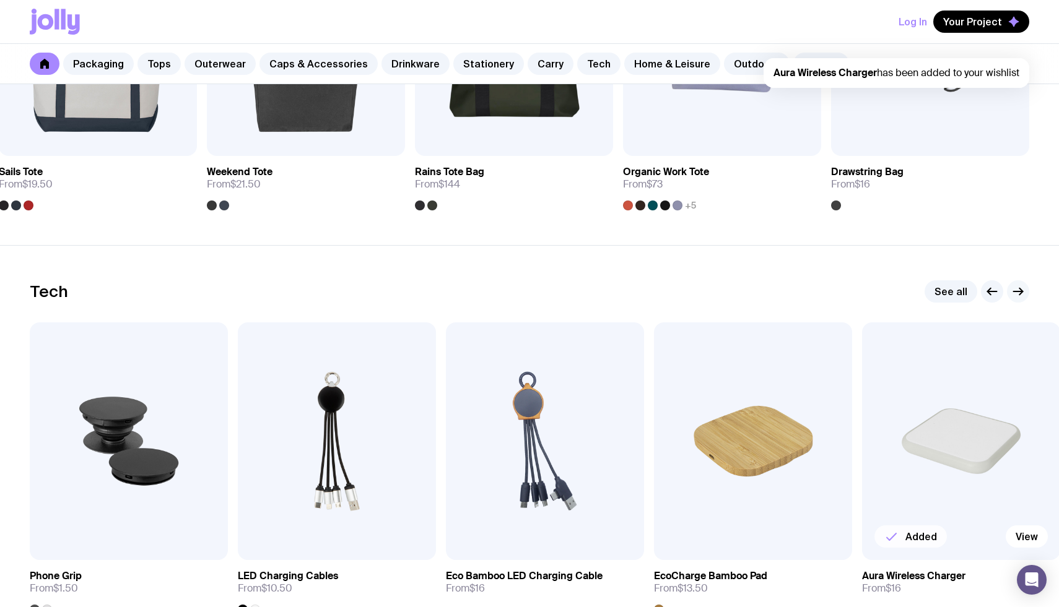
click at [1020, 286] on icon "button" at bounding box center [1017, 291] width 15 height 15
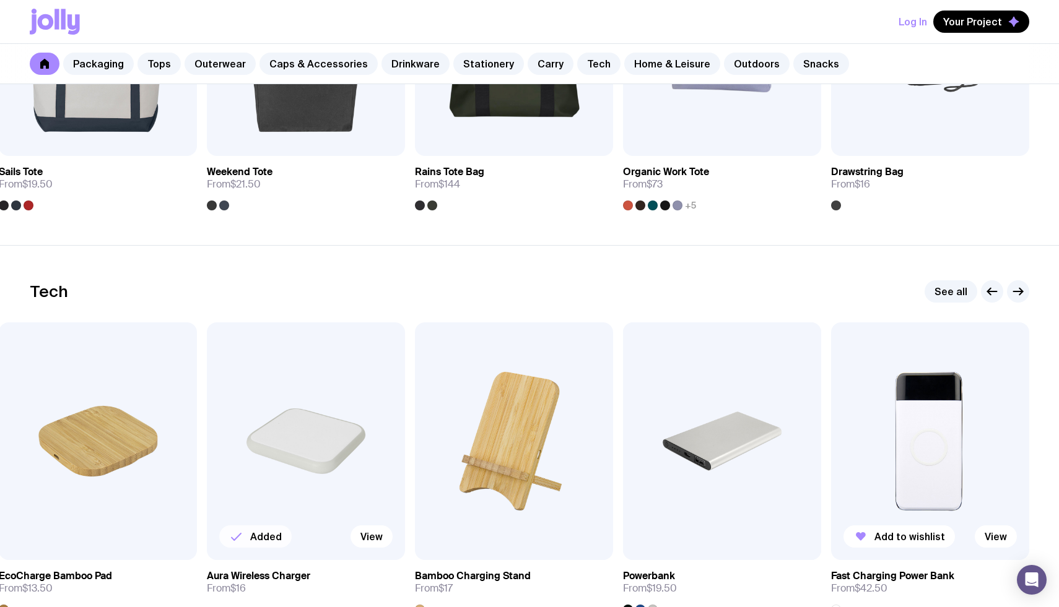
scroll to position [2918, 0]
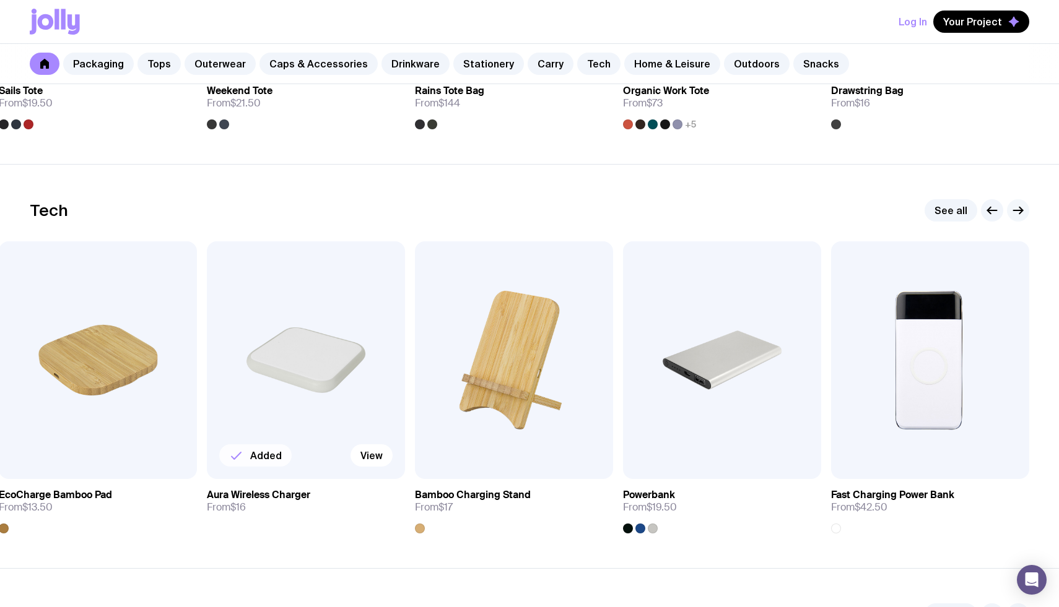
click at [1015, 214] on icon "button" at bounding box center [1017, 210] width 15 height 15
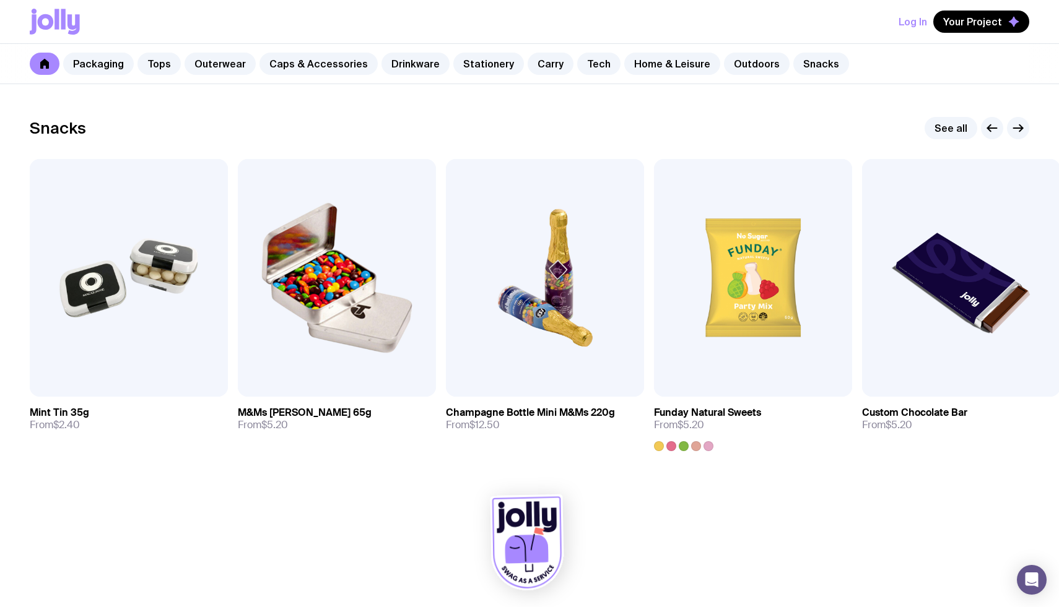
scroll to position [4228, 0]
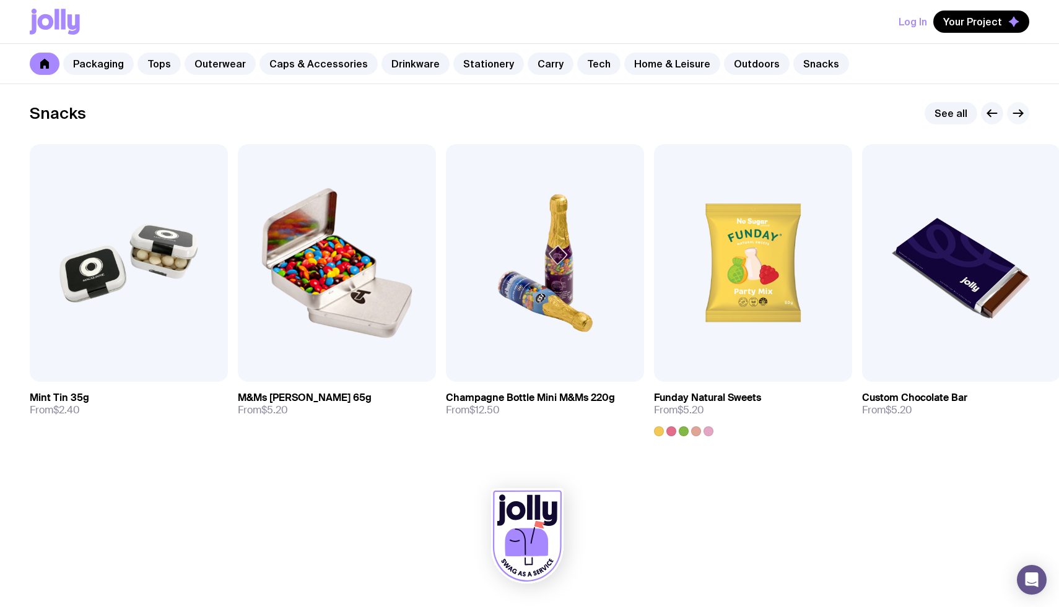
click at [1018, 118] on icon "button" at bounding box center [1017, 113] width 15 height 15
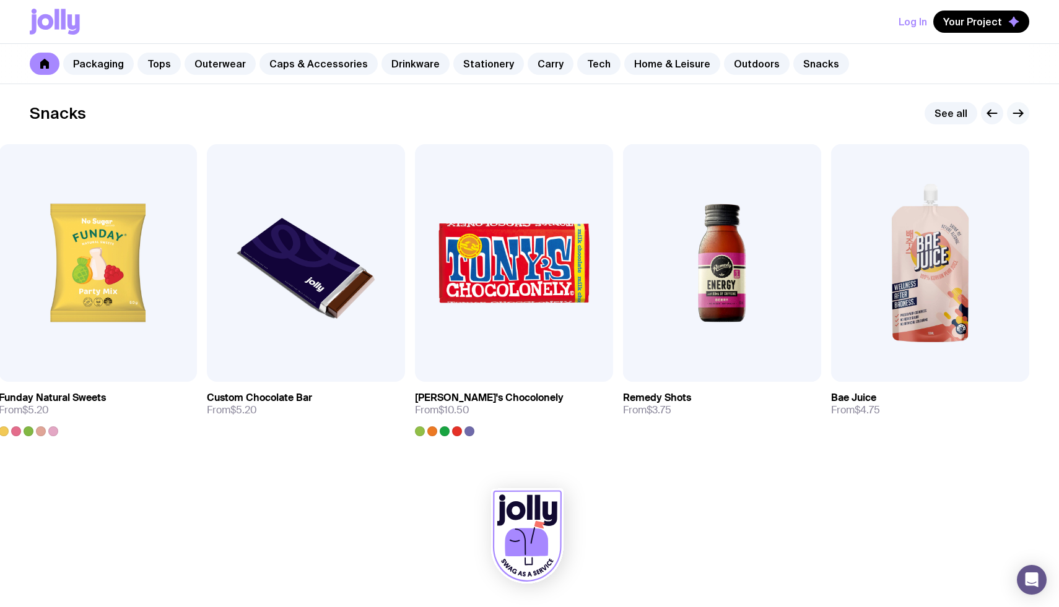
click at [1018, 118] on icon "button" at bounding box center [1017, 113] width 15 height 15
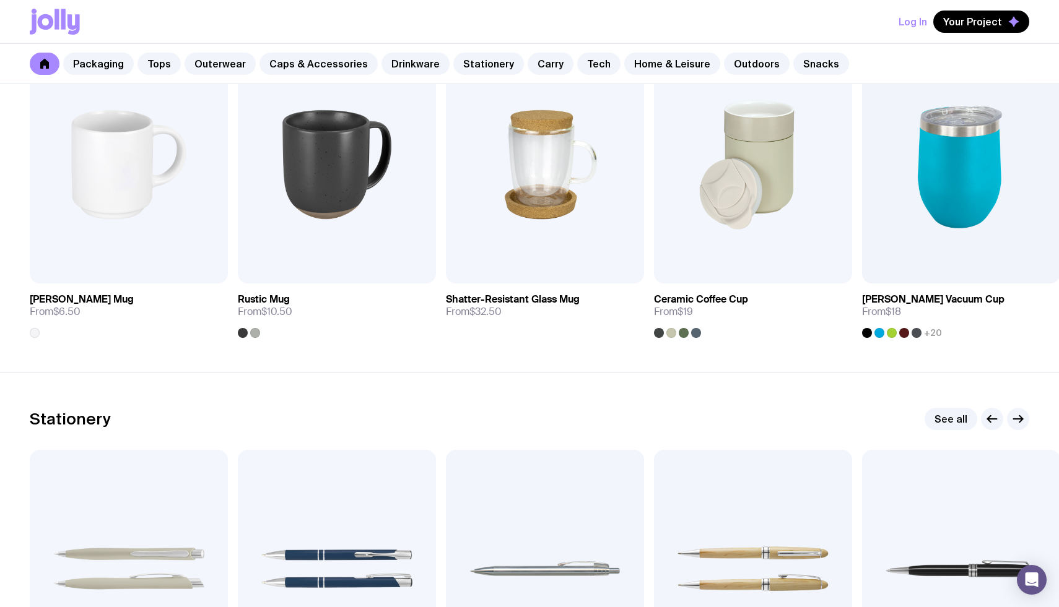
scroll to position [1731, 0]
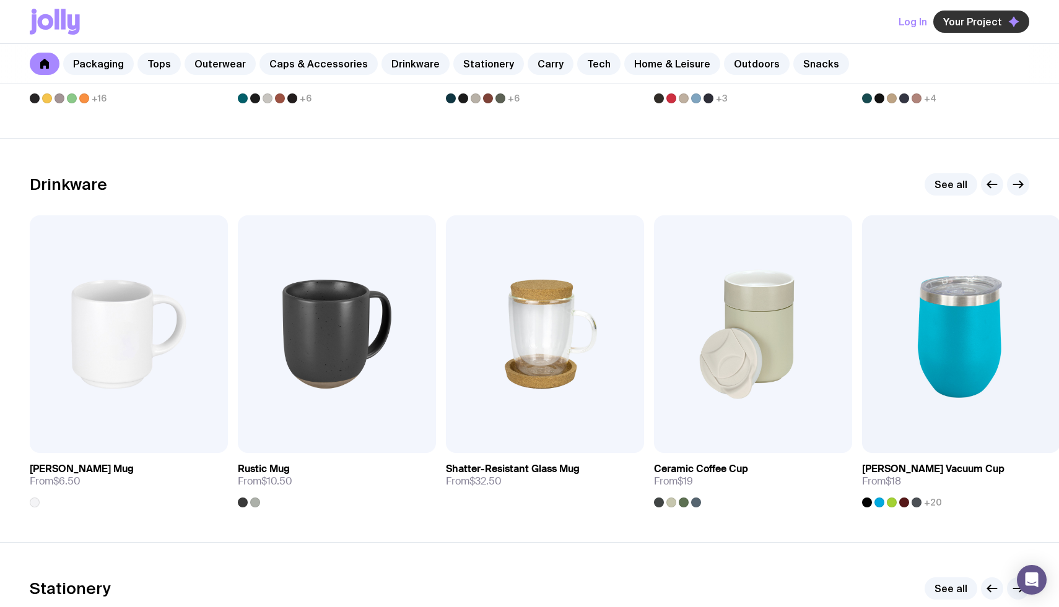
click at [969, 18] on span "Your Project" at bounding box center [972, 21] width 59 height 12
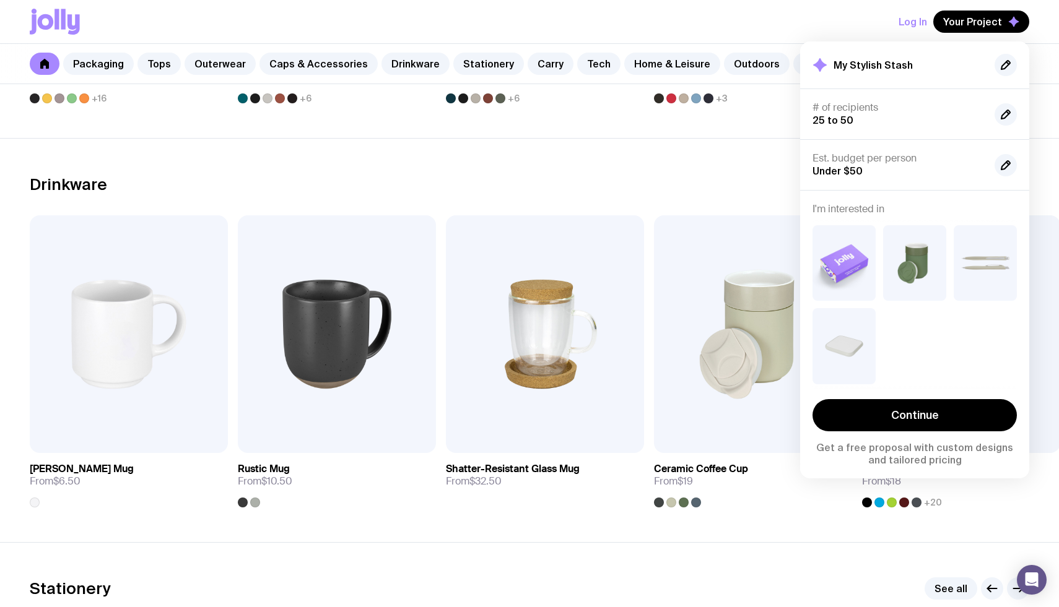
click at [740, 185] on div "Drinkware See all" at bounding box center [529, 184] width 999 height 22
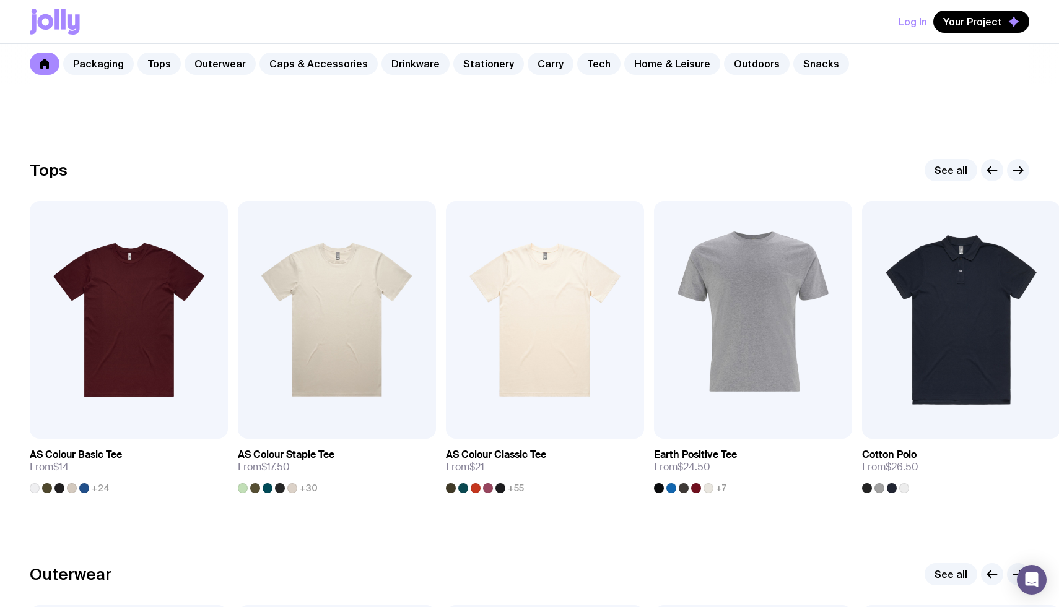
scroll to position [527, 0]
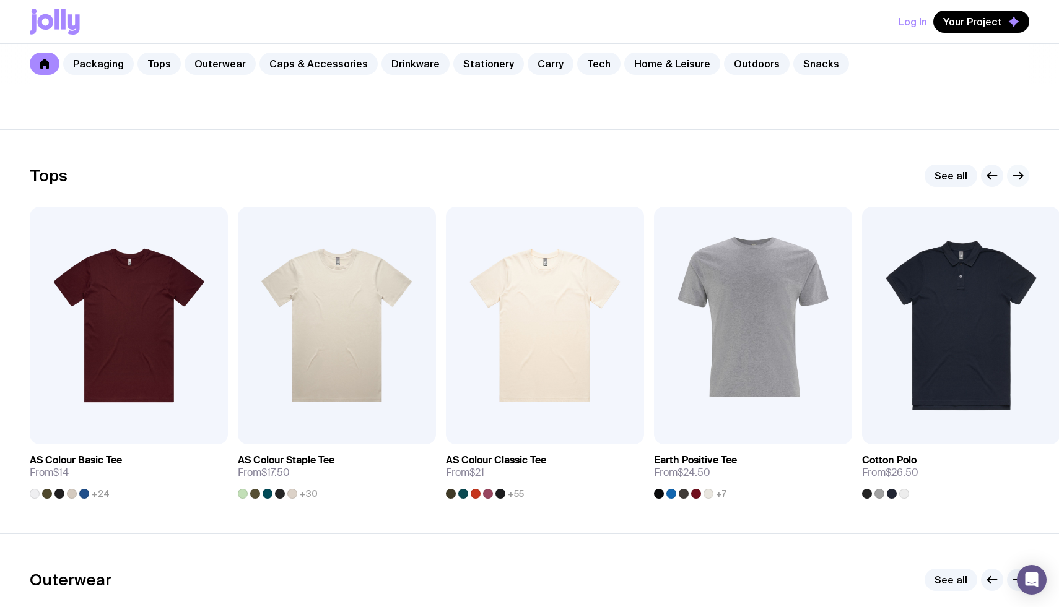
click at [1018, 179] on icon "button" at bounding box center [1017, 175] width 15 height 15
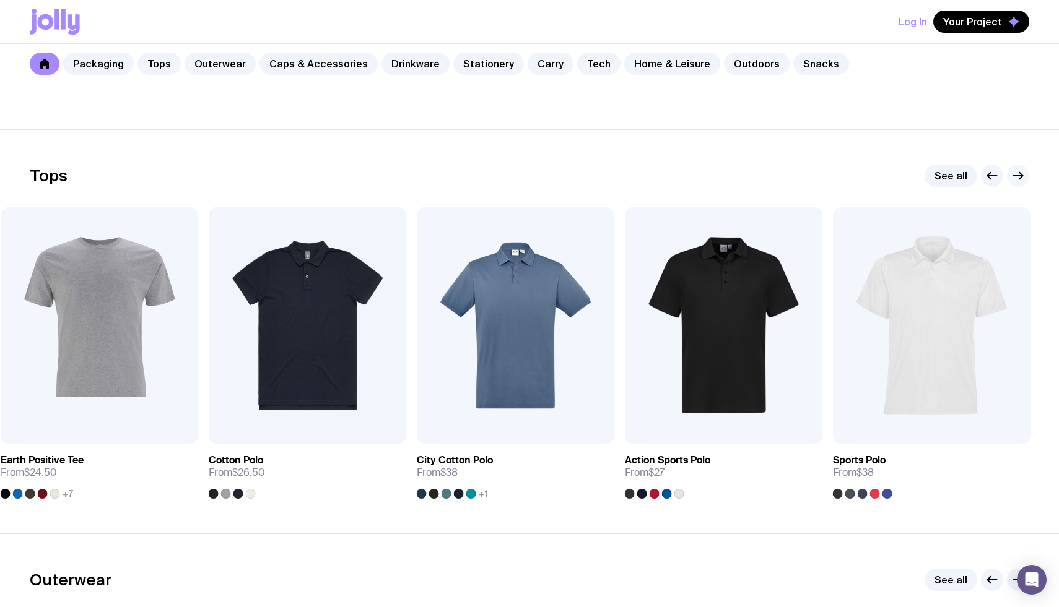
click at [1018, 179] on icon "button" at bounding box center [1017, 175] width 15 height 15
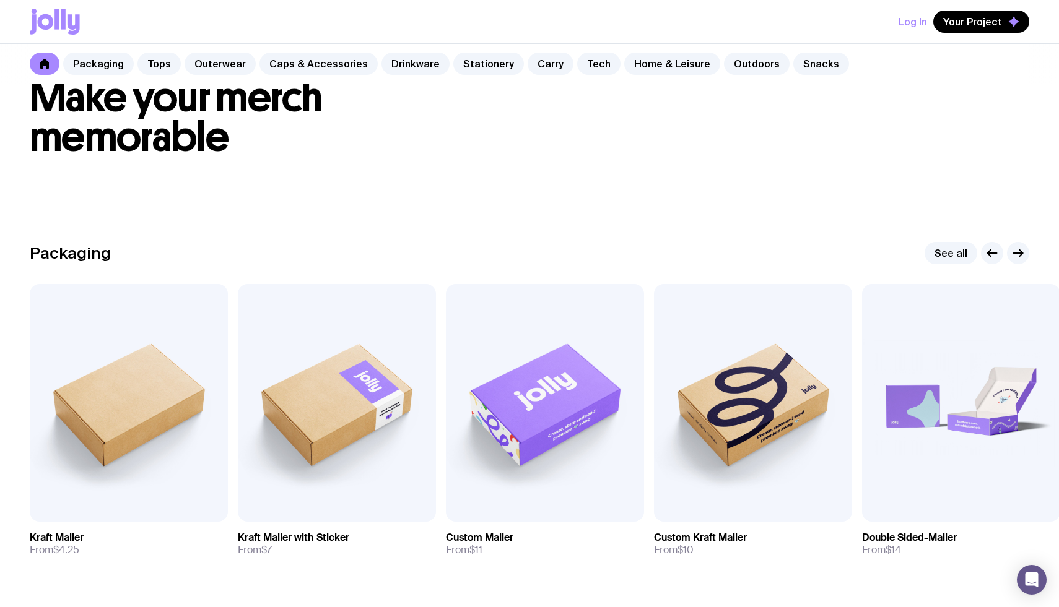
scroll to position [0, 0]
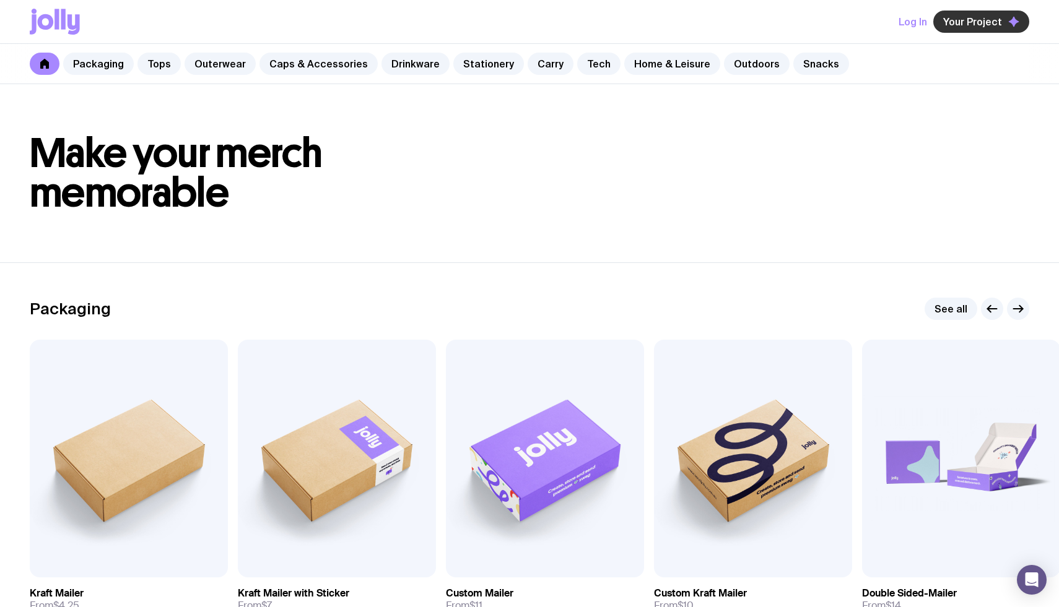
click at [975, 26] on span "Your Project" at bounding box center [972, 21] width 59 height 12
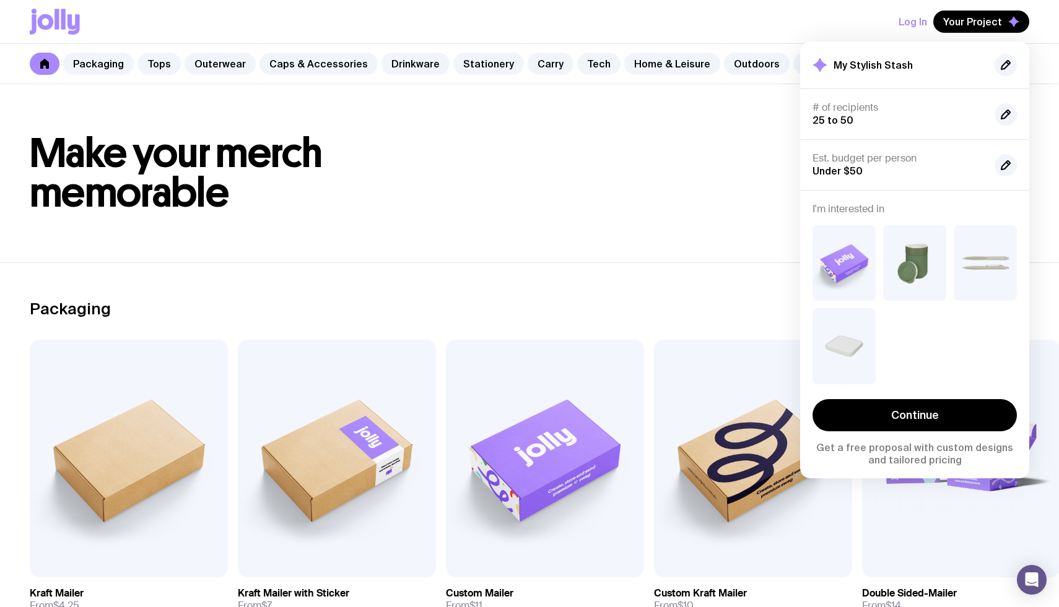
click at [687, 293] on section "Packaging See all Add to wishlist View Kraft Mailer From $4.25 Add to wishlist …" at bounding box center [529, 459] width 1059 height 394
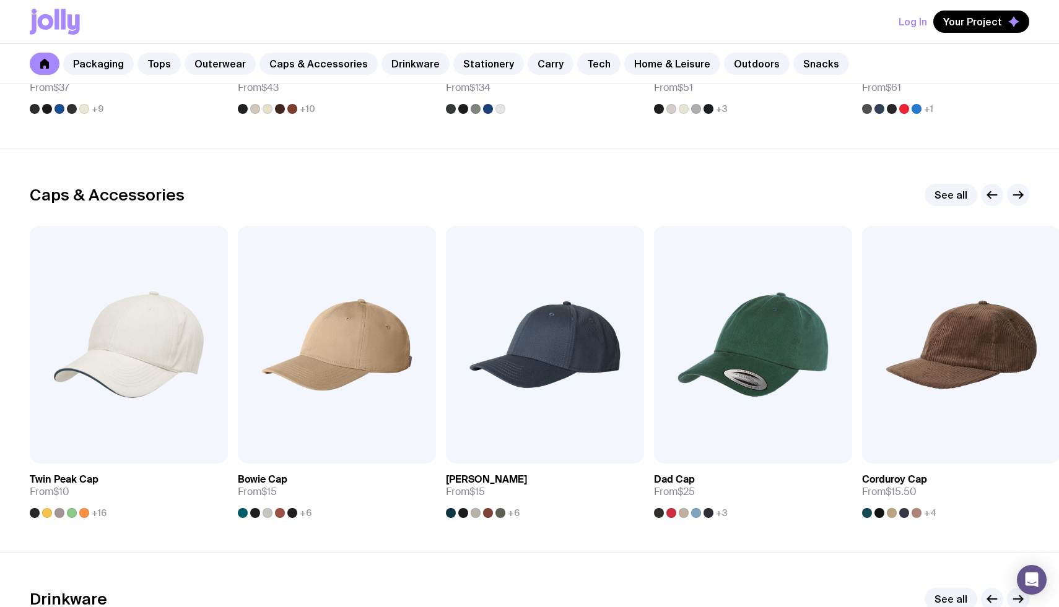
scroll to position [1284, 0]
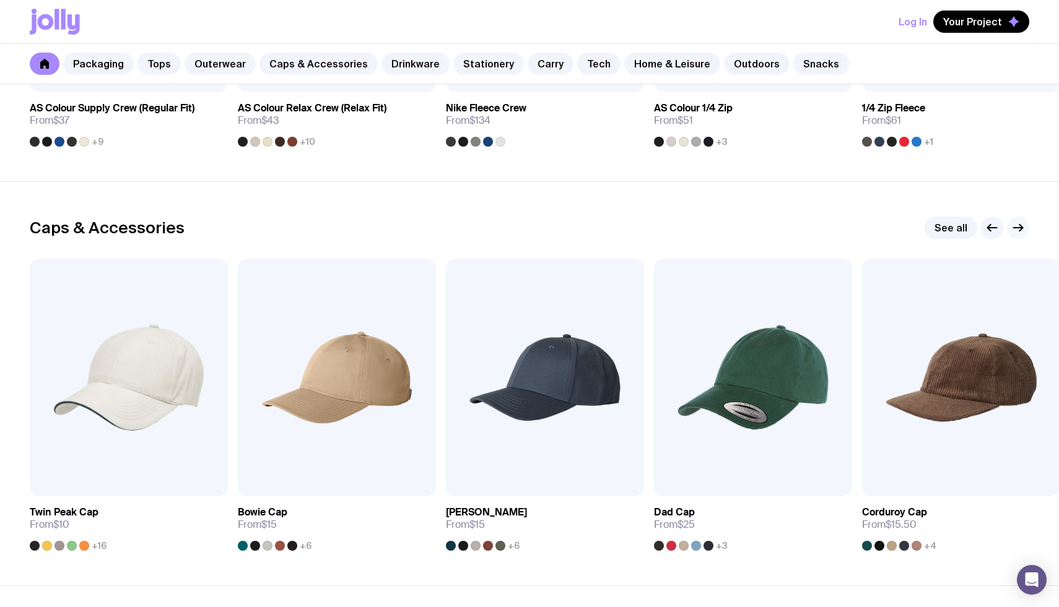
click at [1021, 228] on icon "button" at bounding box center [1017, 228] width 9 height 0
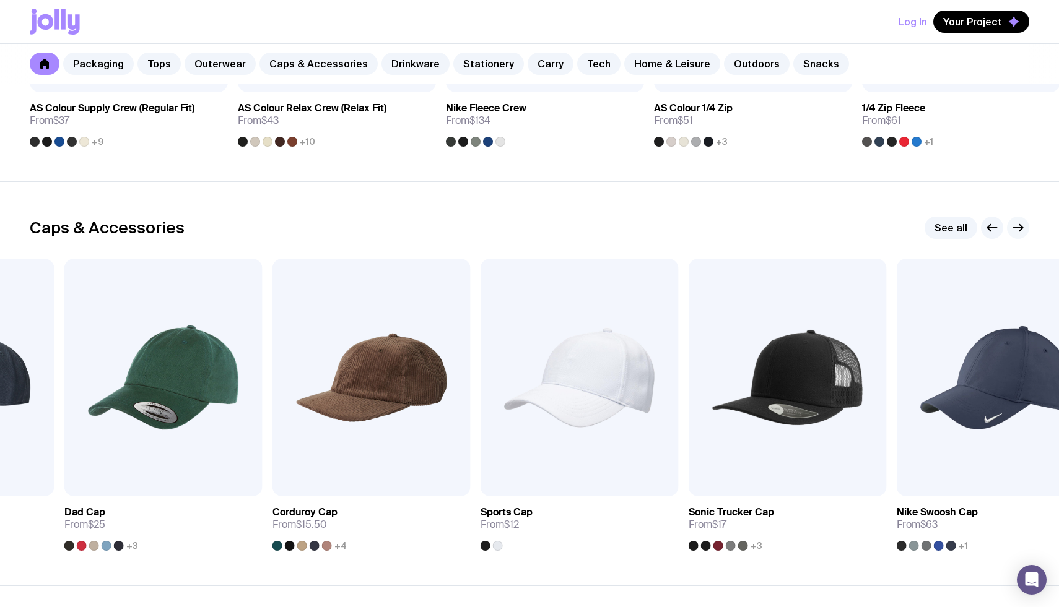
click at [1021, 228] on icon "button" at bounding box center [1017, 228] width 9 height 0
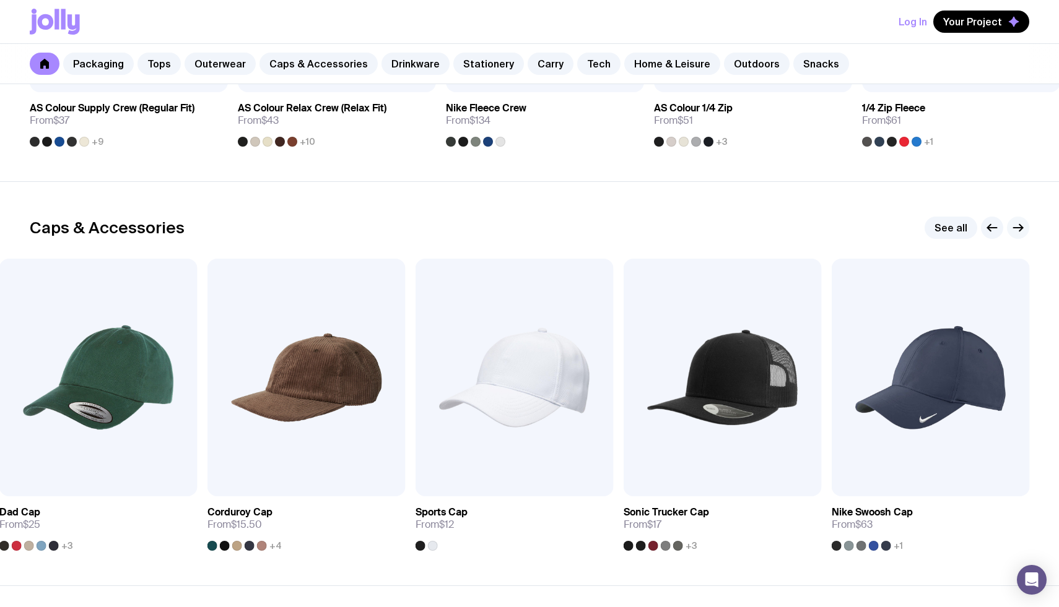
click at [1016, 228] on icon "button" at bounding box center [1017, 227] width 15 height 15
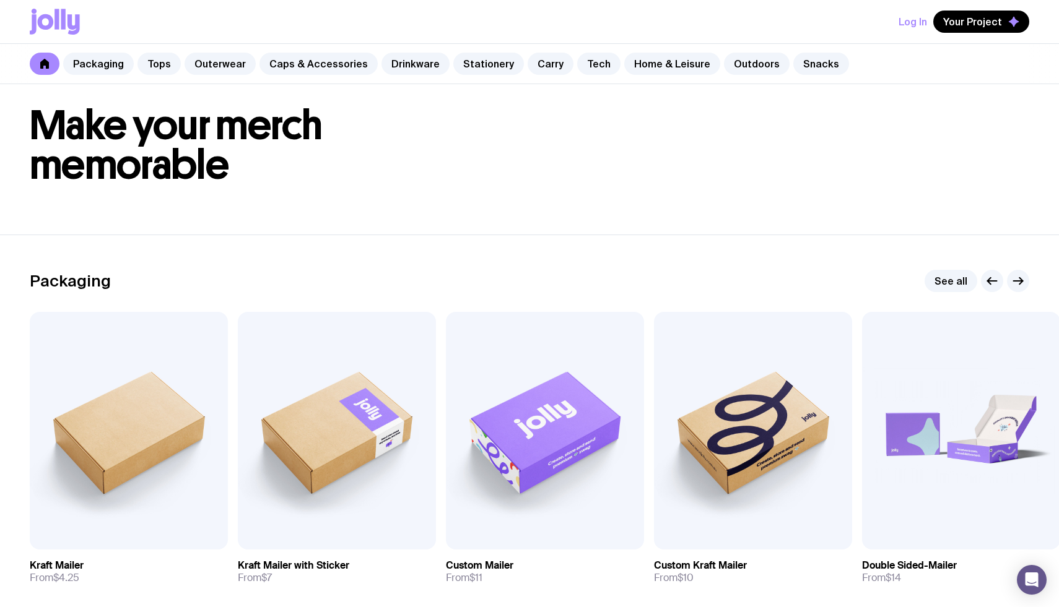
scroll to position [0, 0]
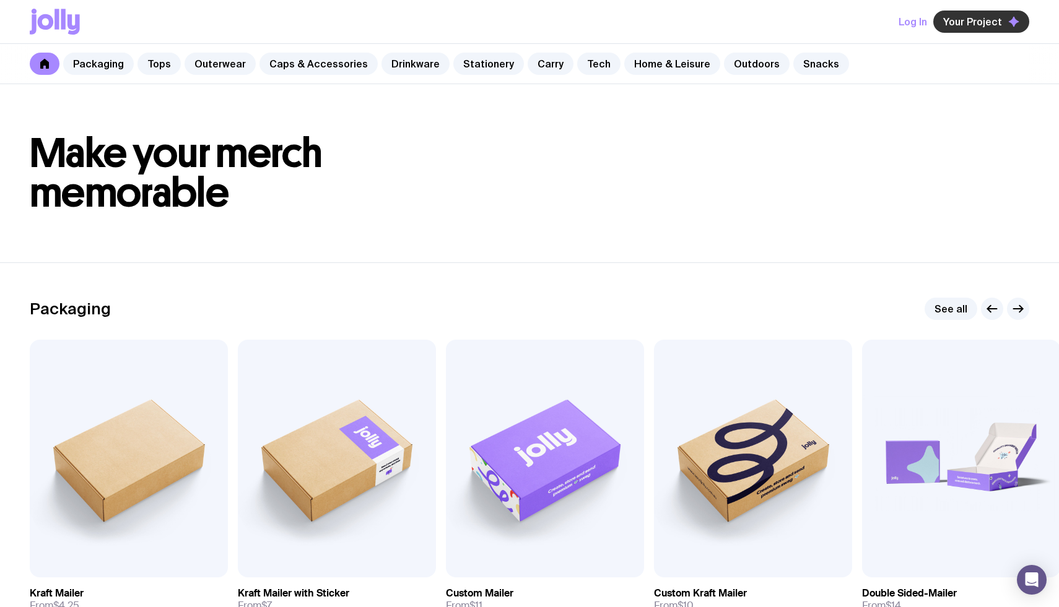
click at [967, 28] on button "Your Project" at bounding box center [981, 22] width 96 height 22
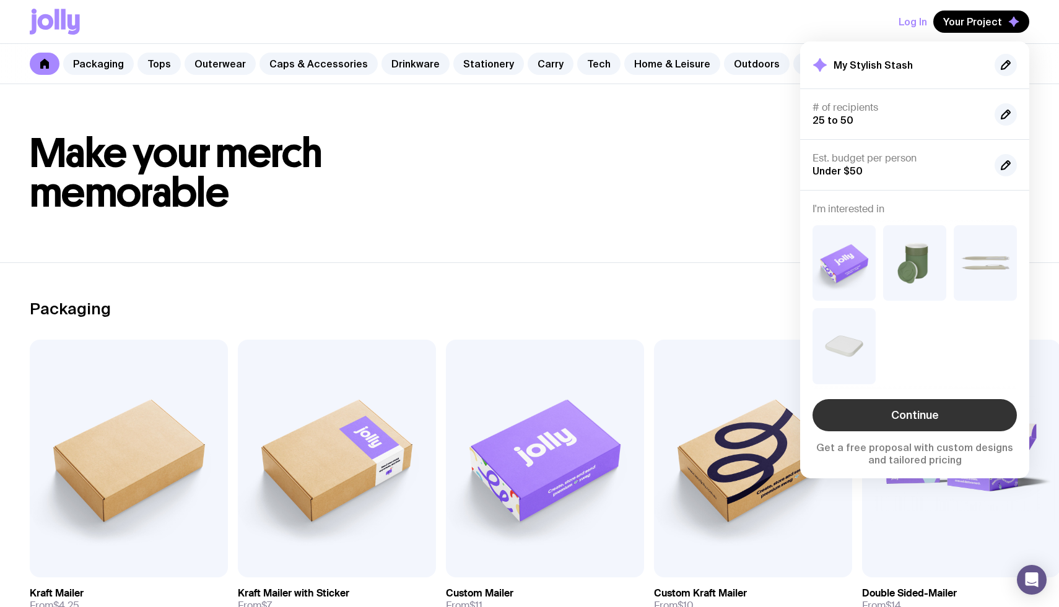
click at [943, 422] on link "Continue" at bounding box center [914, 415] width 204 height 32
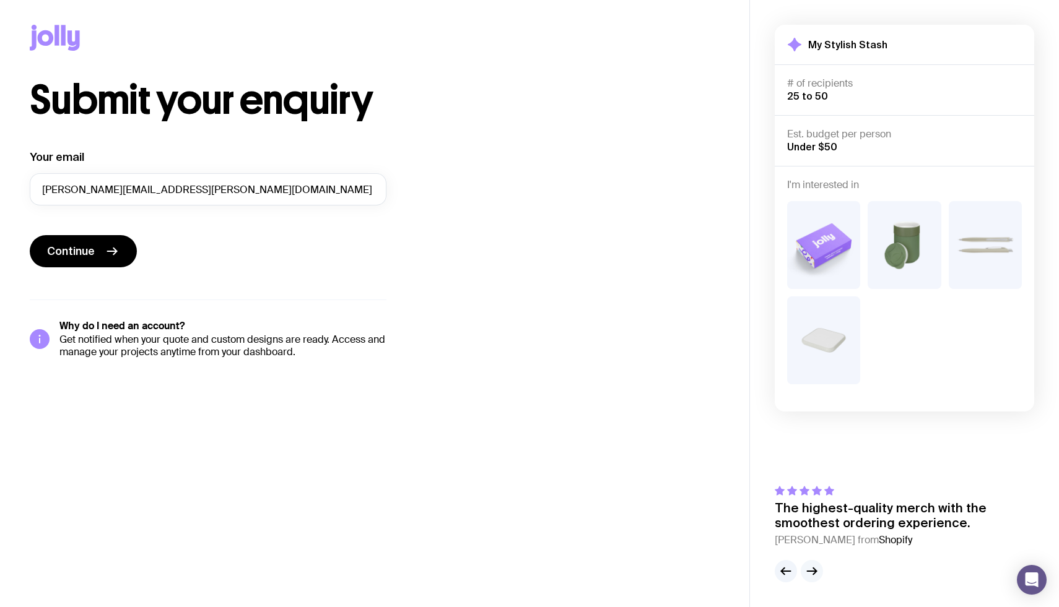
click at [817, 574] on icon "button" at bounding box center [811, 571] width 15 height 15
